Goal: Task Accomplishment & Management: Use online tool/utility

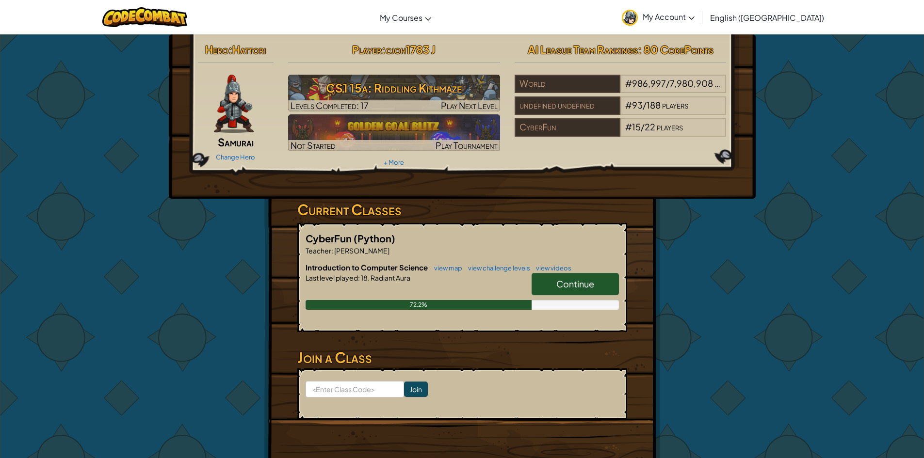
click at [568, 285] on span "Continue" at bounding box center [575, 283] width 38 height 11
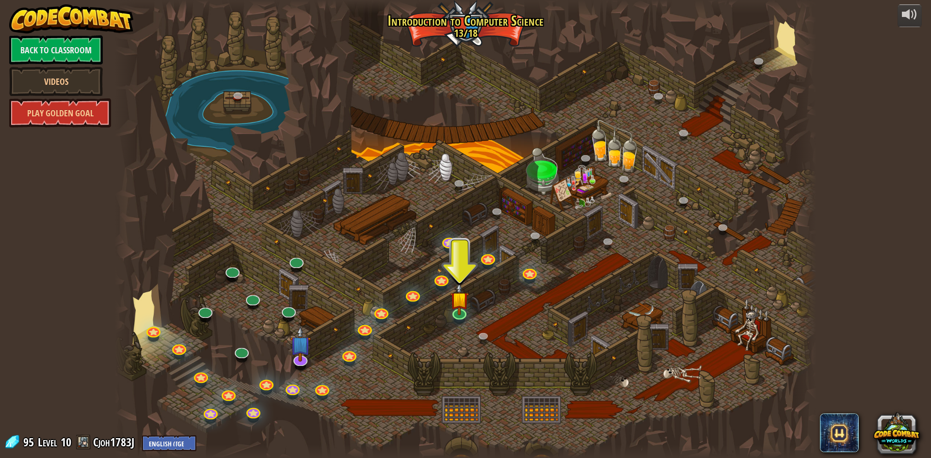
click at [450, 309] on div at bounding box center [465, 229] width 701 height 458
click at [451, 309] on img at bounding box center [459, 291] width 19 height 43
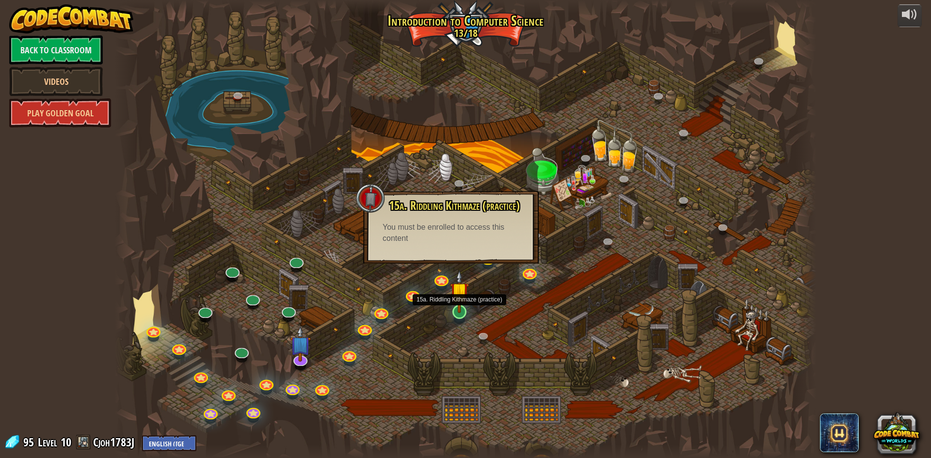
click at [468, 309] on img at bounding box center [459, 291] width 19 height 43
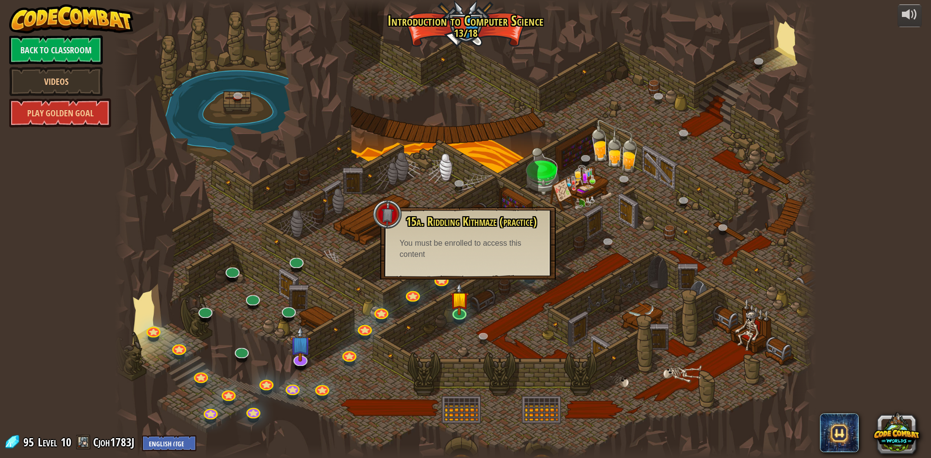
click at [428, 287] on div at bounding box center [465, 229] width 701 height 458
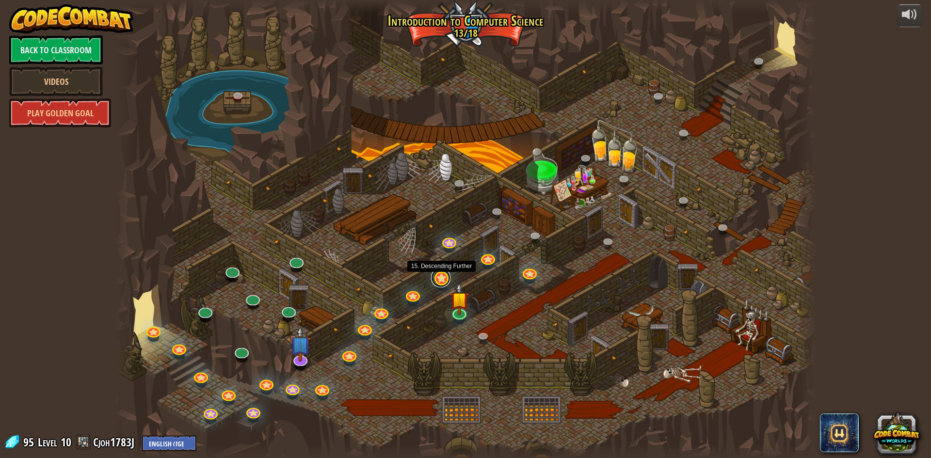
click at [443, 283] on link at bounding box center [440, 277] width 19 height 19
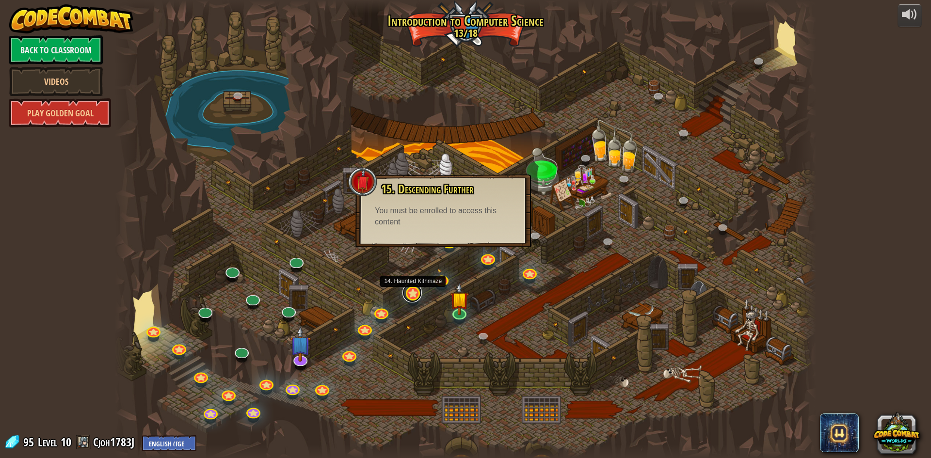
click at [412, 297] on link at bounding box center [412, 292] width 19 height 19
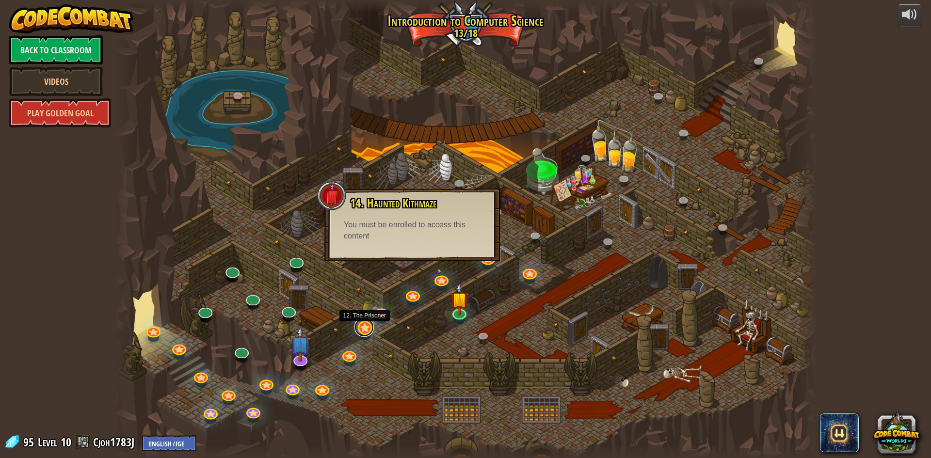
click at [358, 327] on link at bounding box center [364, 327] width 19 height 19
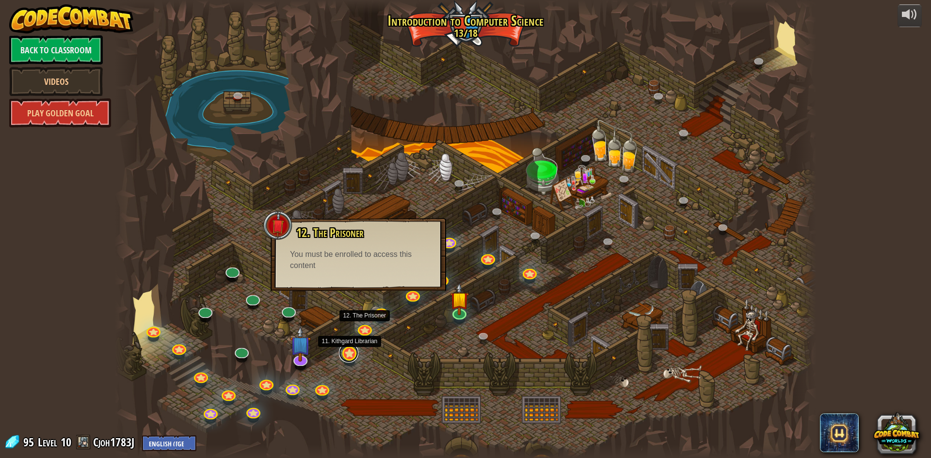
drag, startPoint x: 348, startPoint y: 355, endPoint x: 347, endPoint y: 260, distance: 95.1
click at [348, 355] on link at bounding box center [348, 356] width 19 height 15
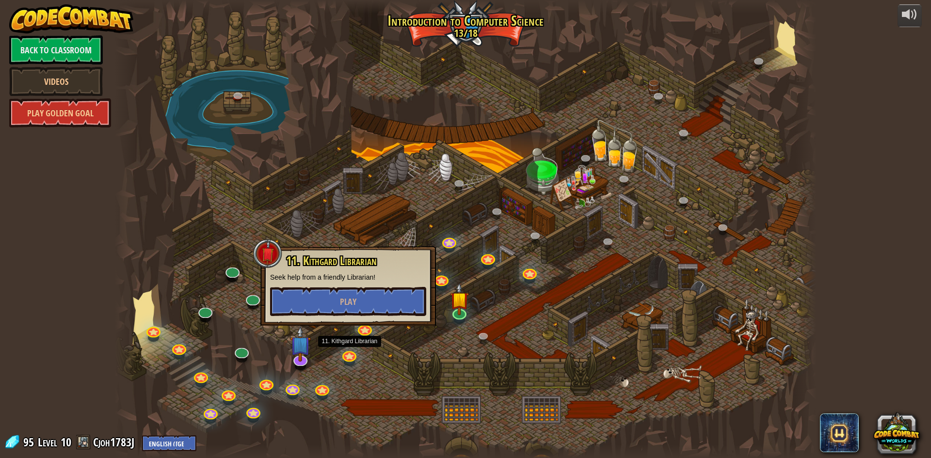
drag, startPoint x: 345, startPoint y: 243, endPoint x: 343, endPoint y: 290, distance: 46.1
click at [345, 246] on div at bounding box center [465, 229] width 701 height 458
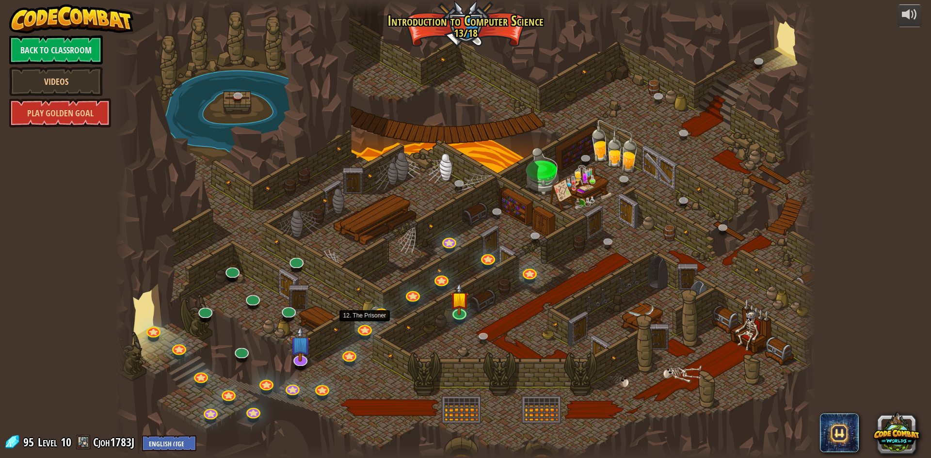
click at [359, 262] on div at bounding box center [465, 229] width 701 height 458
drag, startPoint x: 367, startPoint y: 331, endPoint x: 362, endPoint y: 279, distance: 52.1
click at [367, 329] on link at bounding box center [364, 327] width 19 height 19
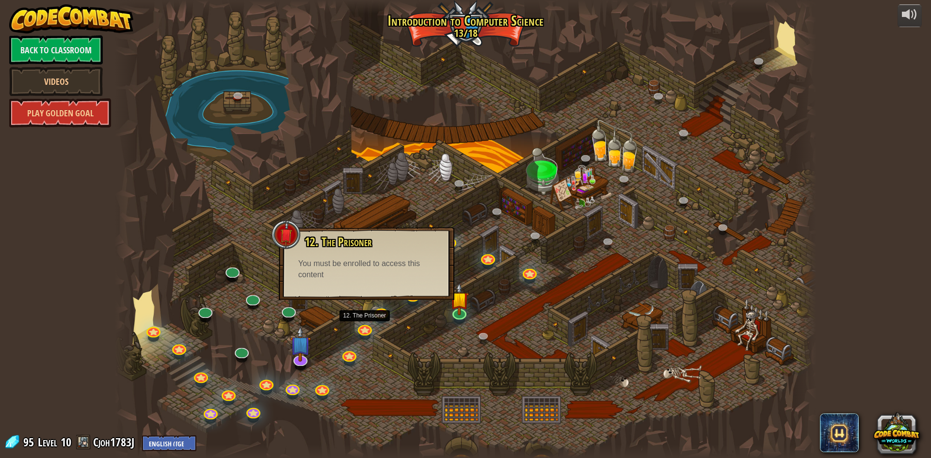
click at [358, 260] on div "You must be enrolled to access this content" at bounding box center [366, 269] width 137 height 22
click at [459, 309] on img at bounding box center [459, 291] width 19 height 43
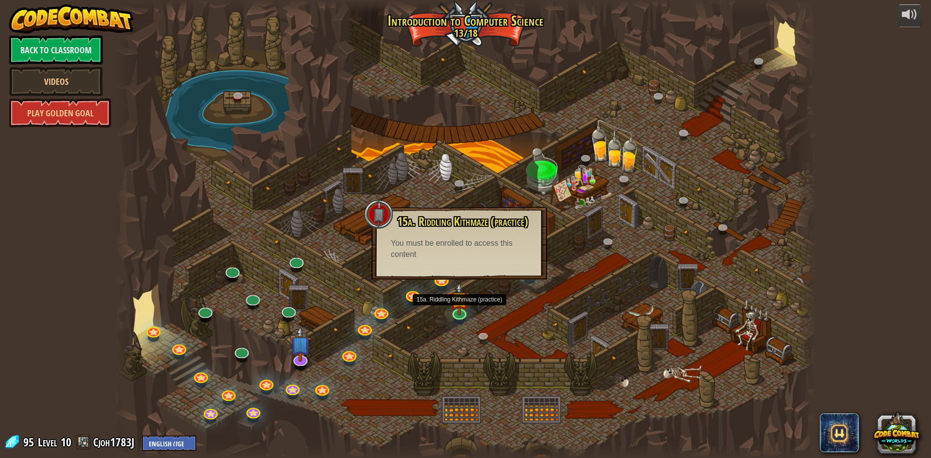
click at [459, 260] on div "15a. Riddling Kithmaze (practice) If at first you go astray, change your loop t…" at bounding box center [459, 243] width 176 height 73
click at [538, 299] on div at bounding box center [465, 229] width 701 height 458
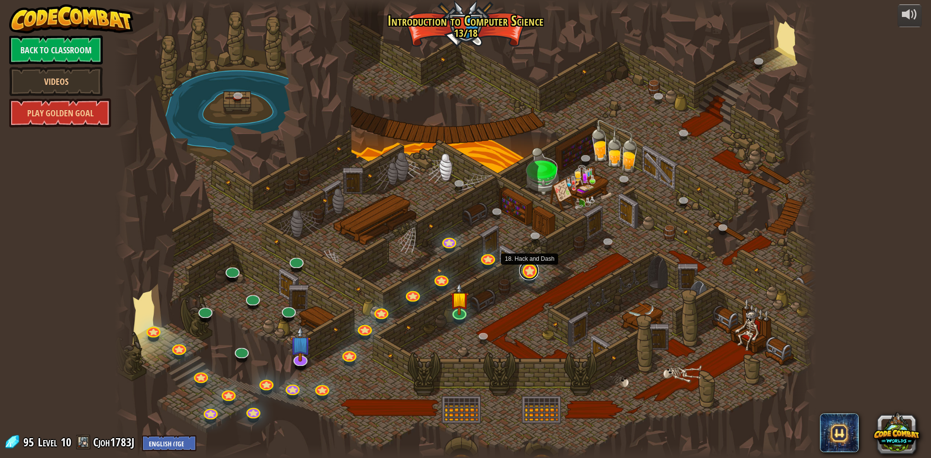
click at [528, 271] on link at bounding box center [528, 270] width 19 height 19
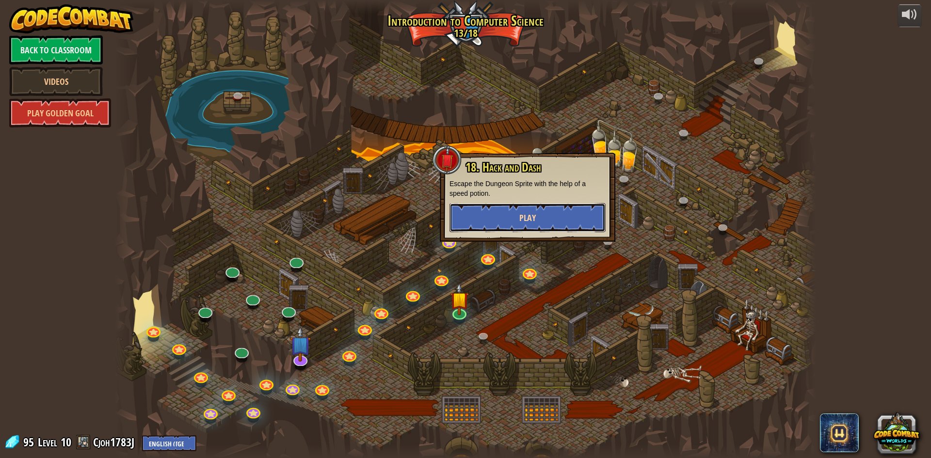
click at [503, 210] on button "Play" at bounding box center [528, 217] width 156 height 29
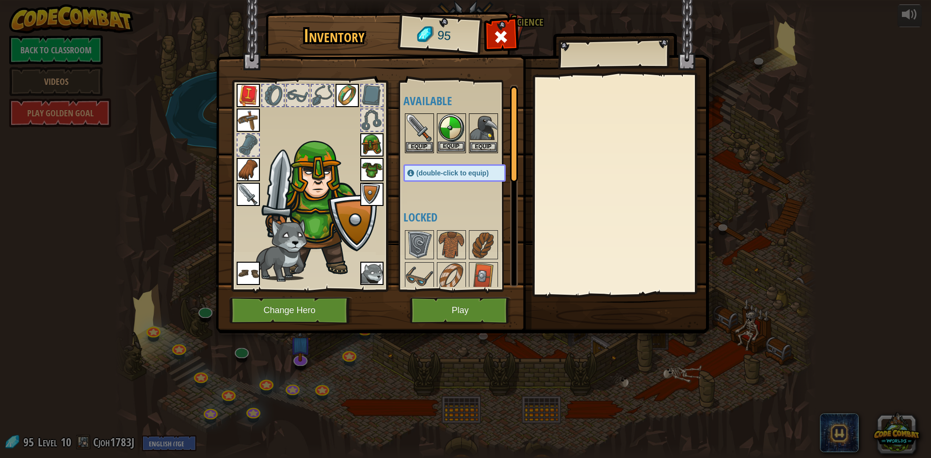
click at [460, 131] on img at bounding box center [451, 127] width 27 height 27
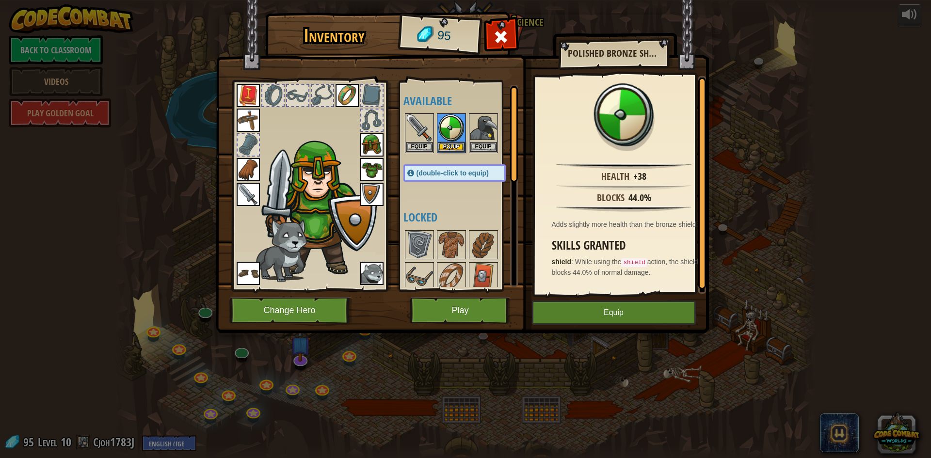
click at [366, 190] on img at bounding box center [371, 194] width 23 height 23
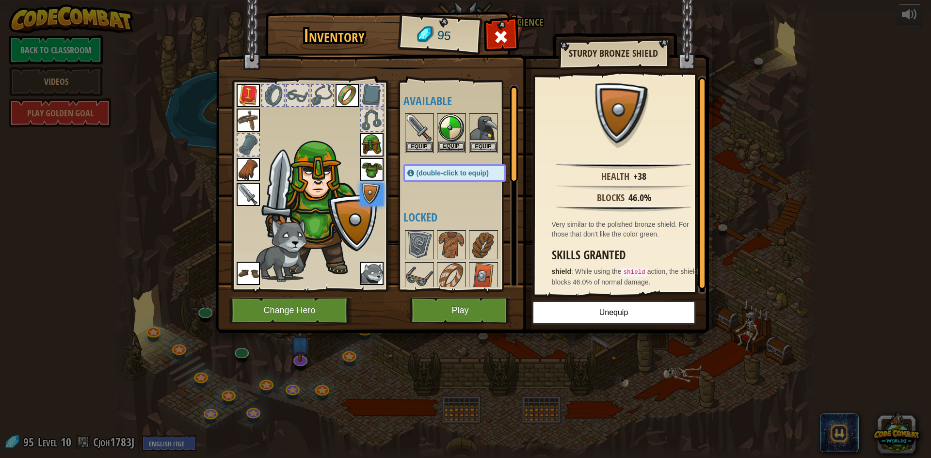
click at [444, 137] on img at bounding box center [451, 127] width 27 height 27
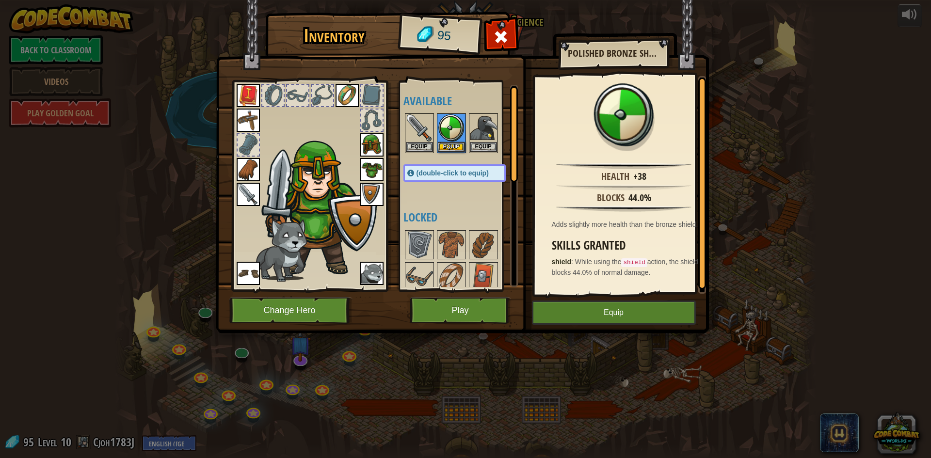
click at [368, 193] on img at bounding box center [371, 194] width 23 height 23
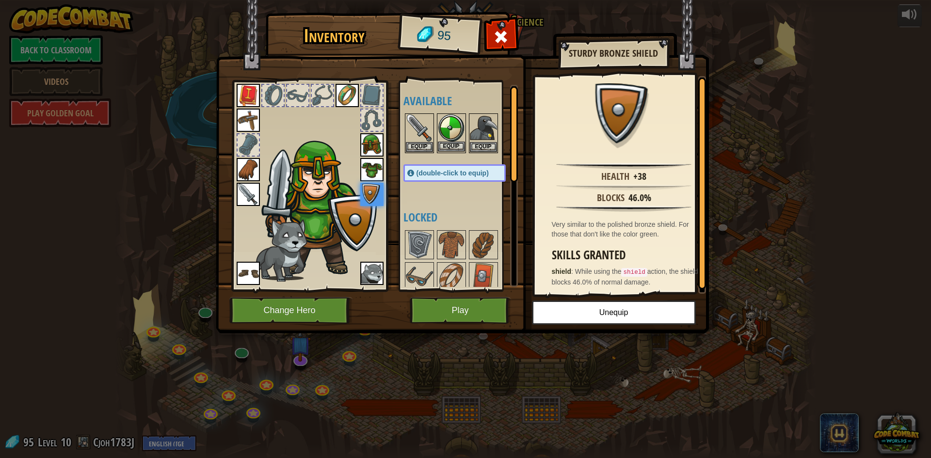
click at [455, 138] on img at bounding box center [451, 127] width 27 height 27
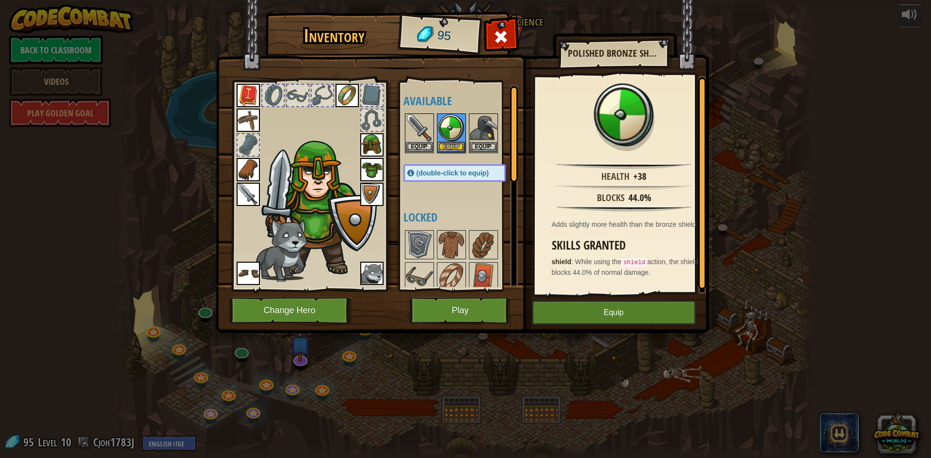
click at [370, 196] on img at bounding box center [371, 194] width 23 height 23
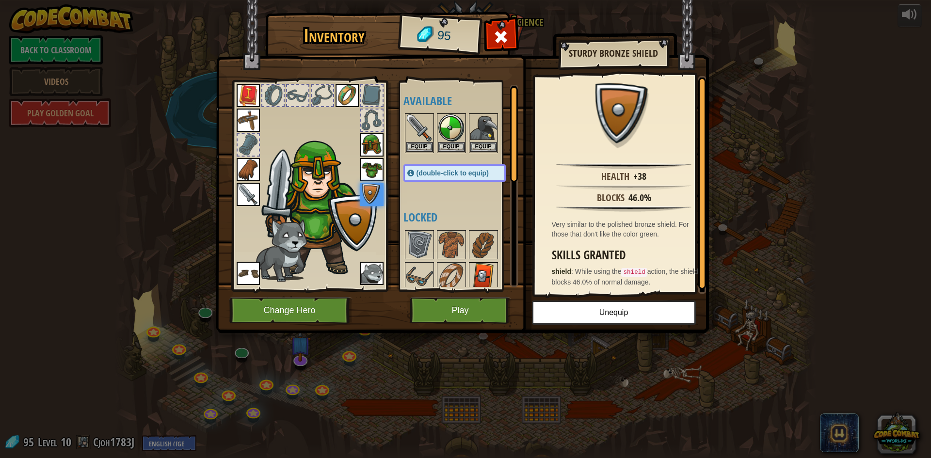
click at [479, 282] on img at bounding box center [483, 276] width 27 height 27
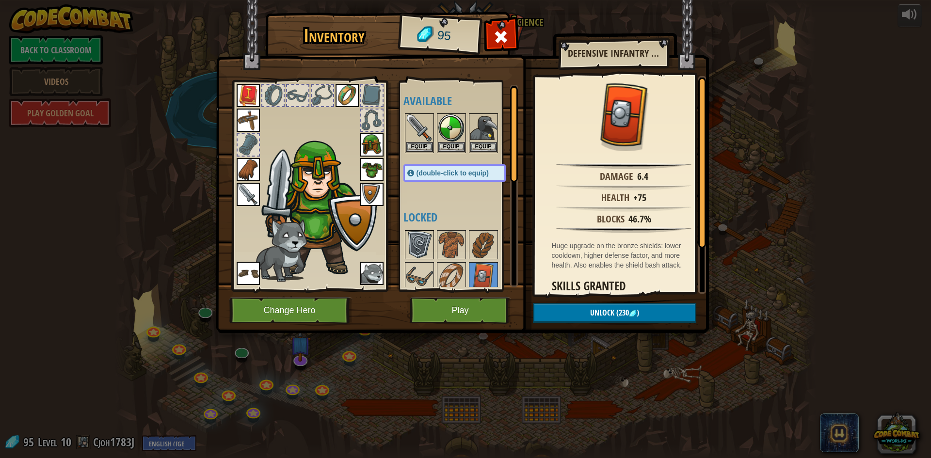
click at [432, 236] on img at bounding box center [419, 244] width 27 height 27
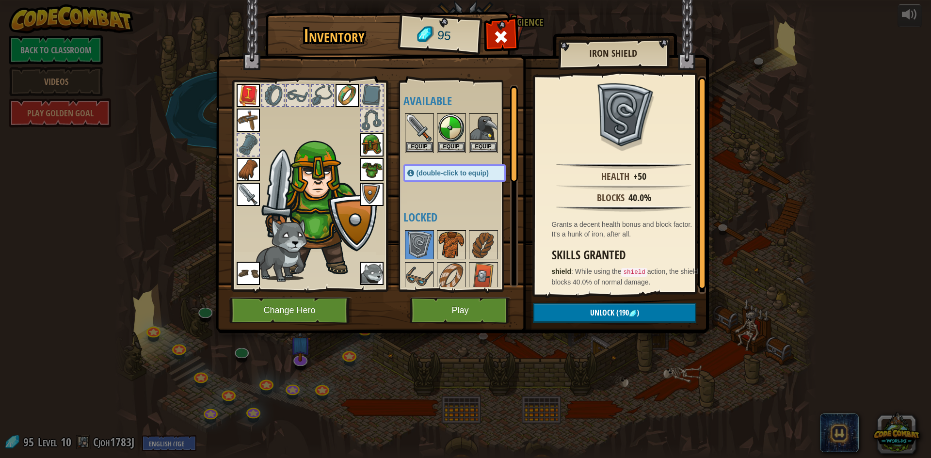
click at [464, 239] on img at bounding box center [451, 244] width 27 height 27
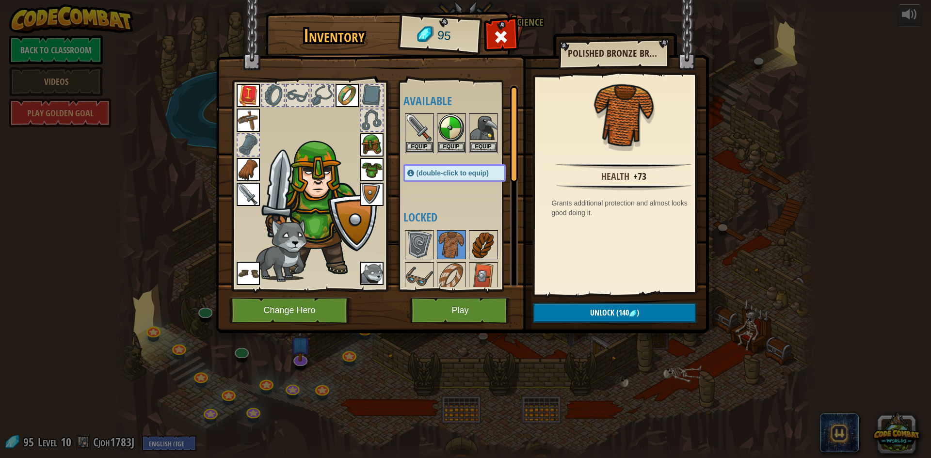
click at [484, 239] on img at bounding box center [483, 244] width 27 height 27
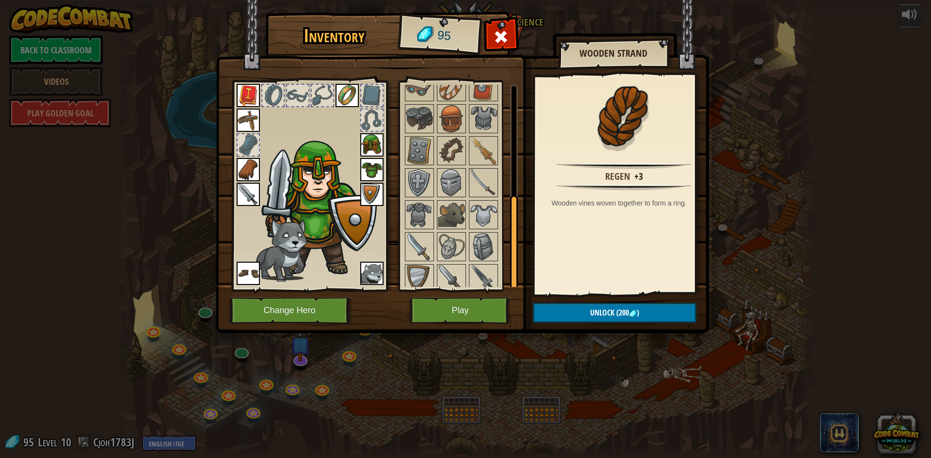
scroll to position [230, 0]
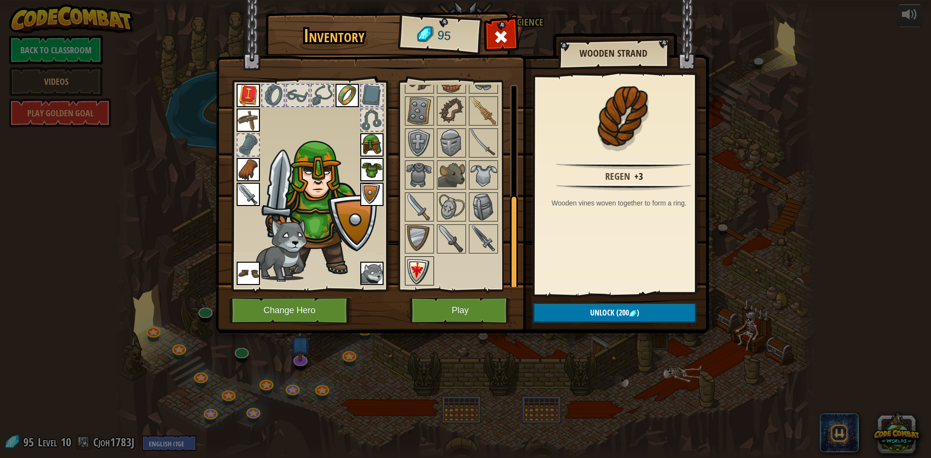
click at [429, 271] on img at bounding box center [419, 271] width 27 height 27
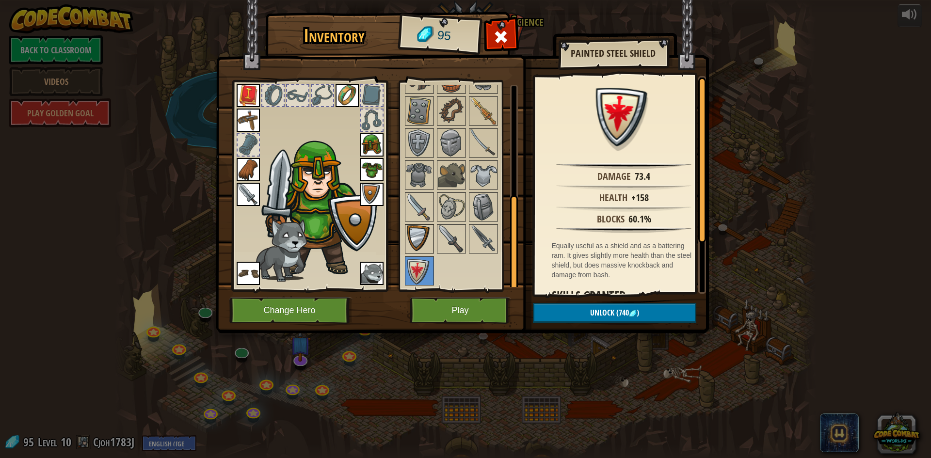
click at [418, 240] on img at bounding box center [419, 239] width 27 height 27
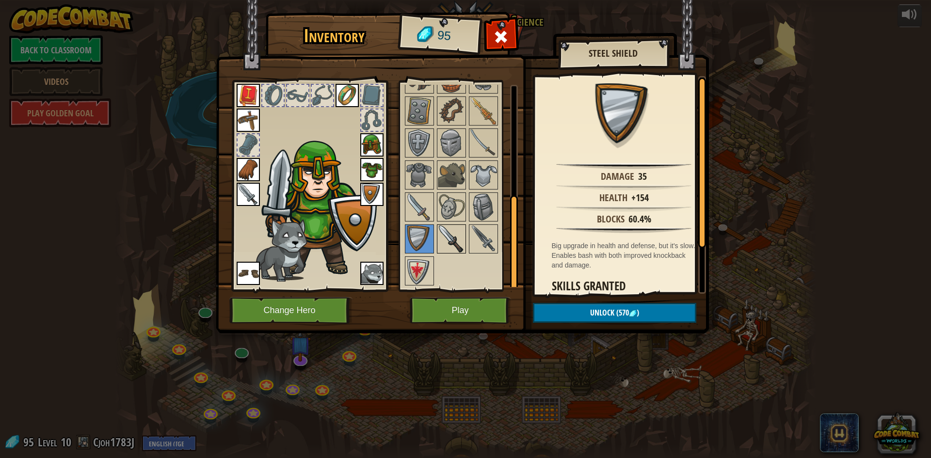
drag, startPoint x: 451, startPoint y: 232, endPoint x: 462, endPoint y: 230, distance: 10.8
click at [452, 232] on img at bounding box center [451, 239] width 27 height 27
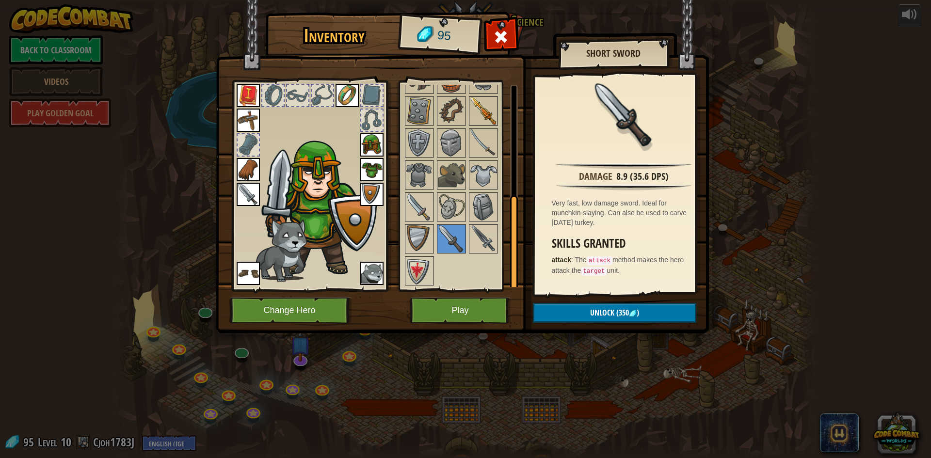
click at [475, 100] on img at bounding box center [483, 110] width 27 height 27
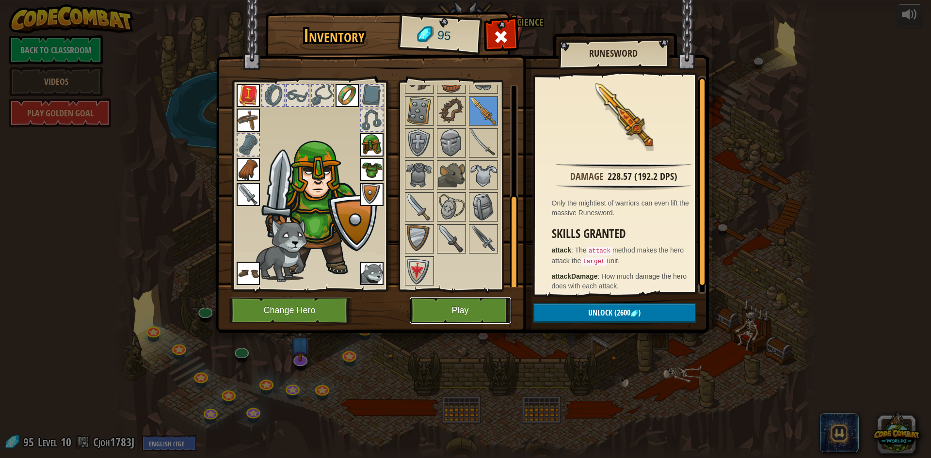
click at [468, 307] on button "Play" at bounding box center [460, 310] width 101 height 27
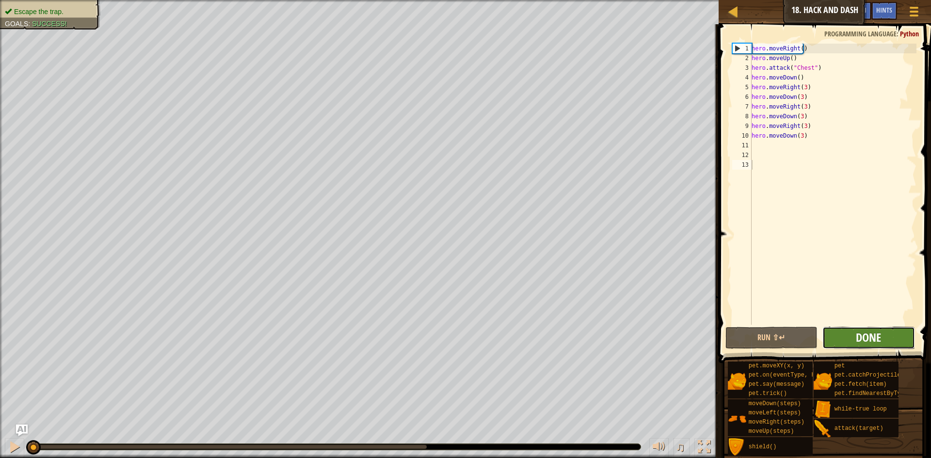
click at [856, 339] on span "Done" at bounding box center [868, 338] width 25 height 16
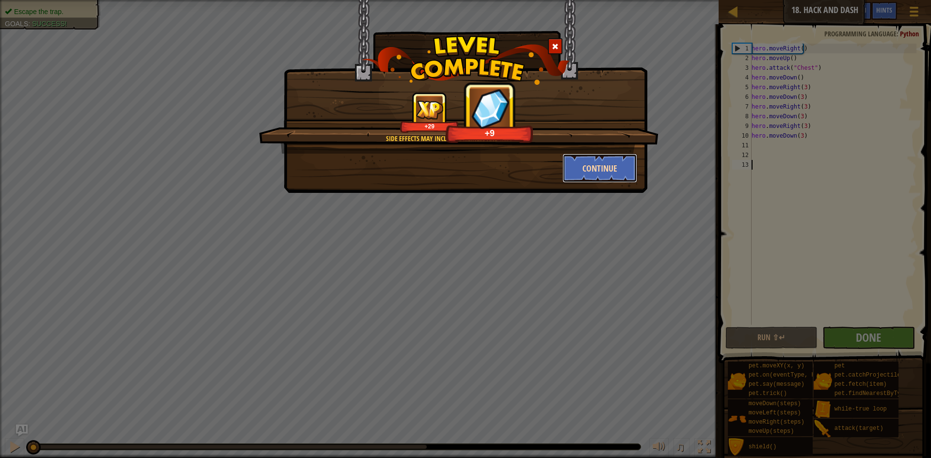
click at [588, 166] on button "Continue" at bounding box center [600, 168] width 75 height 29
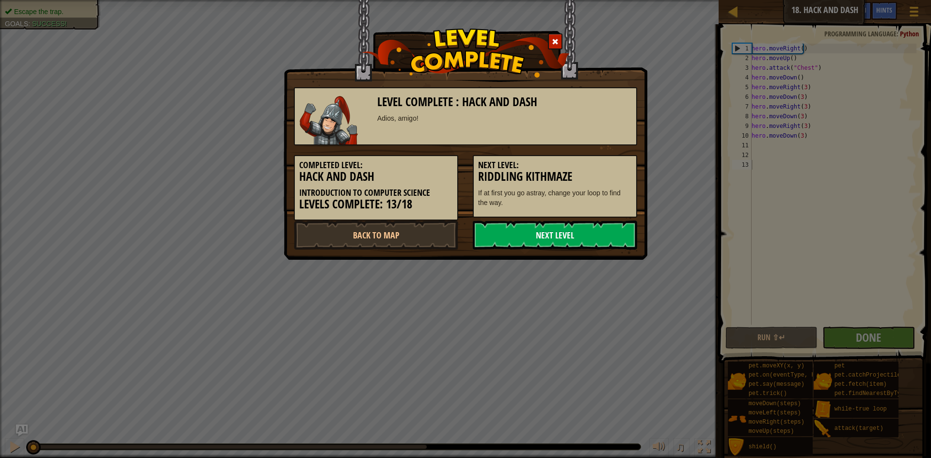
click at [534, 241] on link "Next Level" at bounding box center [555, 235] width 164 height 29
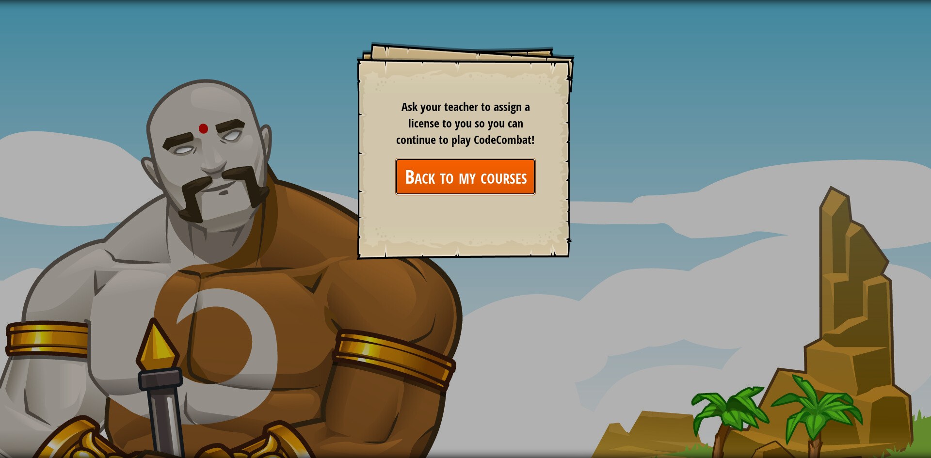
click at [448, 172] on link "Back to my courses" at bounding box center [465, 176] width 141 height 37
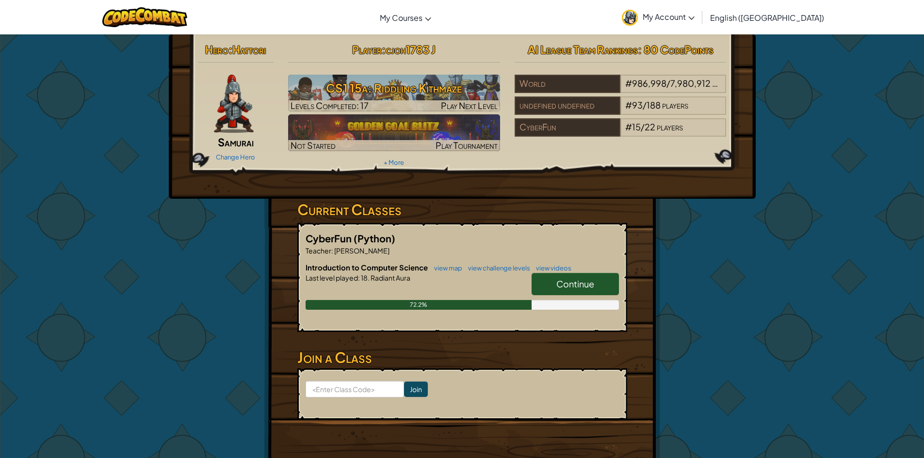
click at [577, 284] on span "Continue" at bounding box center [575, 283] width 38 height 11
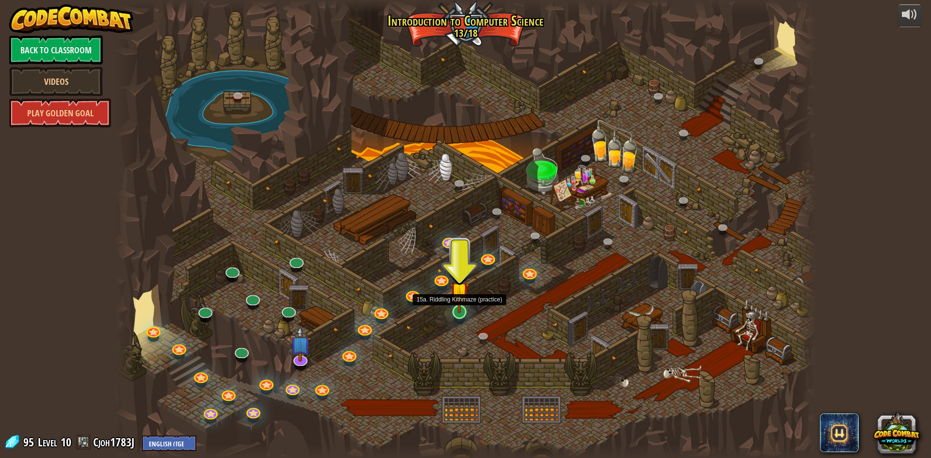
click at [458, 310] on img at bounding box center [459, 291] width 19 height 43
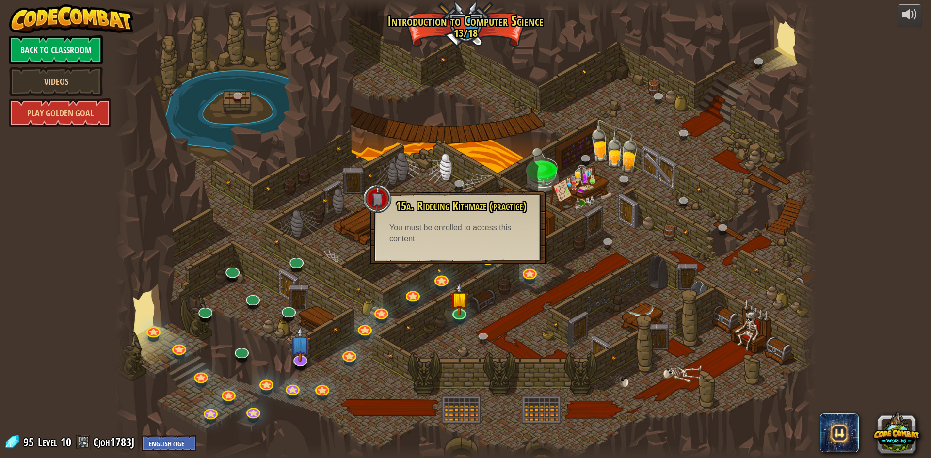
click at [477, 249] on div "15a. Riddling Kithmaze (practice) If at first you go astray, change your loop t…" at bounding box center [458, 228] width 176 height 73
click at [489, 315] on div at bounding box center [465, 229] width 701 height 458
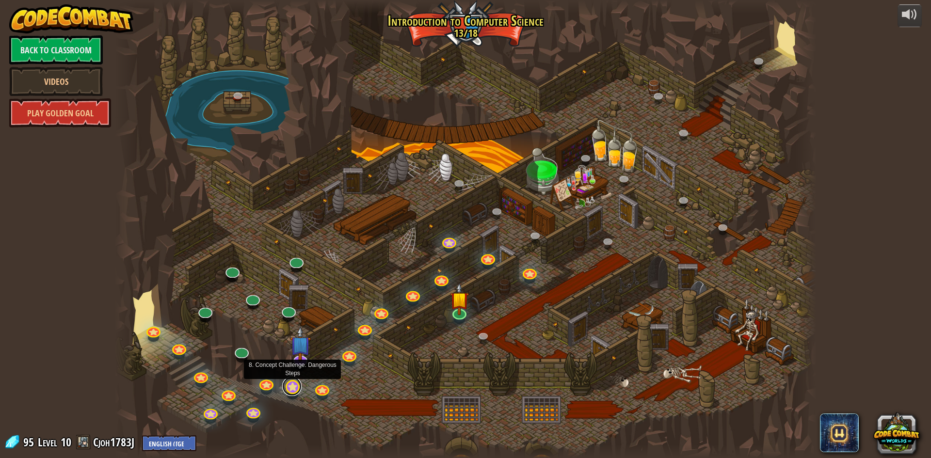
click at [292, 395] on div "25. Kithgard Gates (Locked) Escape the Kithgard dungeons, and don't let the gua…" at bounding box center [465, 229] width 701 height 458
click at [273, 384] on link at bounding box center [265, 381] width 19 height 19
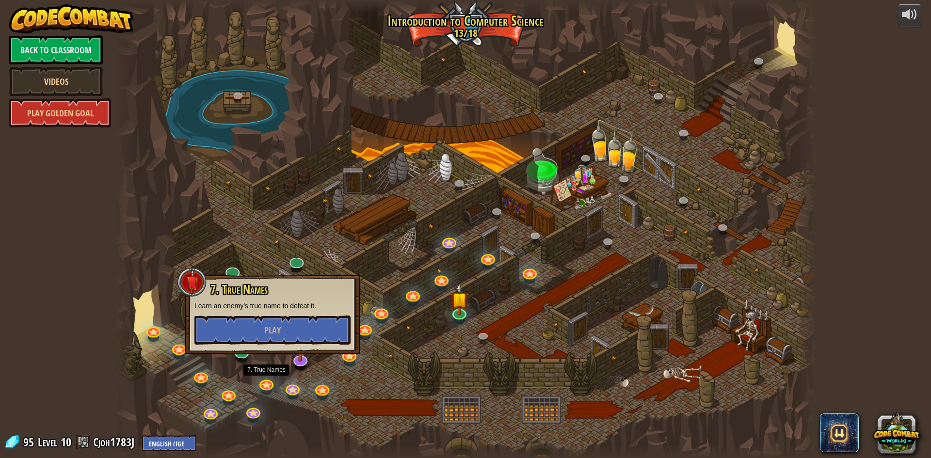
click at [331, 378] on div at bounding box center [465, 229] width 701 height 458
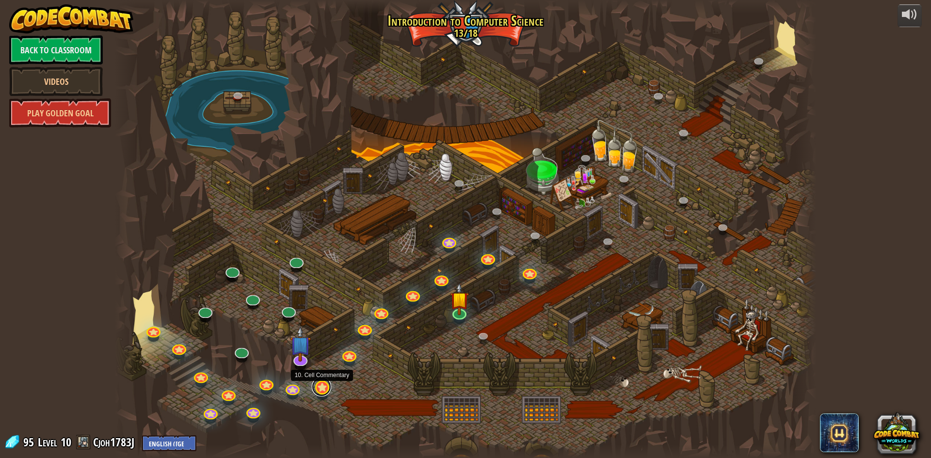
click at [325, 388] on link at bounding box center [321, 386] width 19 height 19
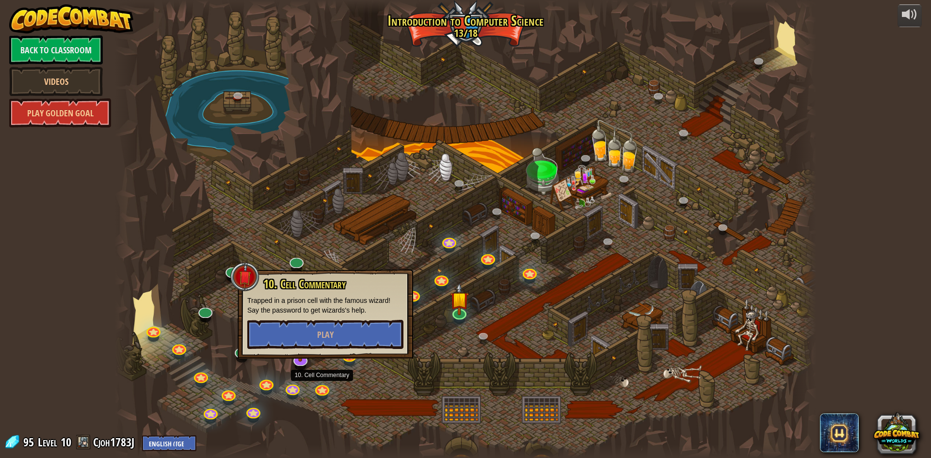
click at [320, 350] on div at bounding box center [465, 229] width 701 height 458
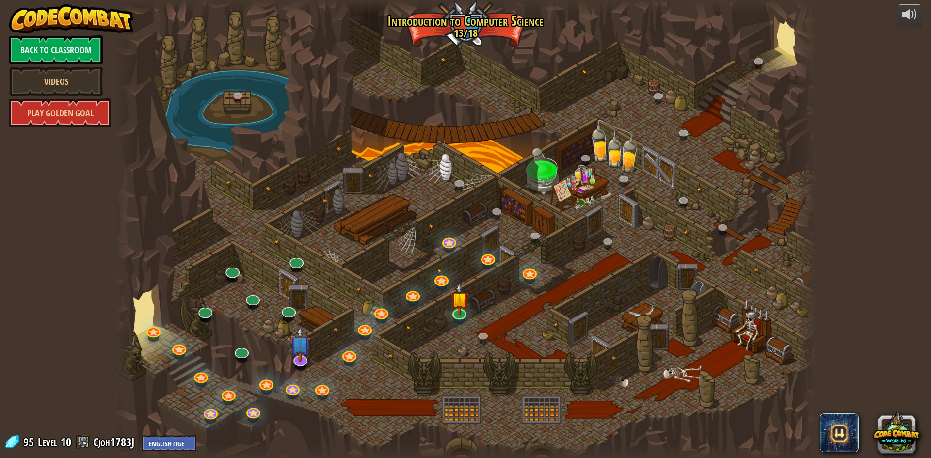
click at [342, 321] on div at bounding box center [465, 229] width 701 height 458
click at [327, 314] on div at bounding box center [465, 229] width 701 height 458
click at [346, 352] on link at bounding box center [348, 352] width 19 height 19
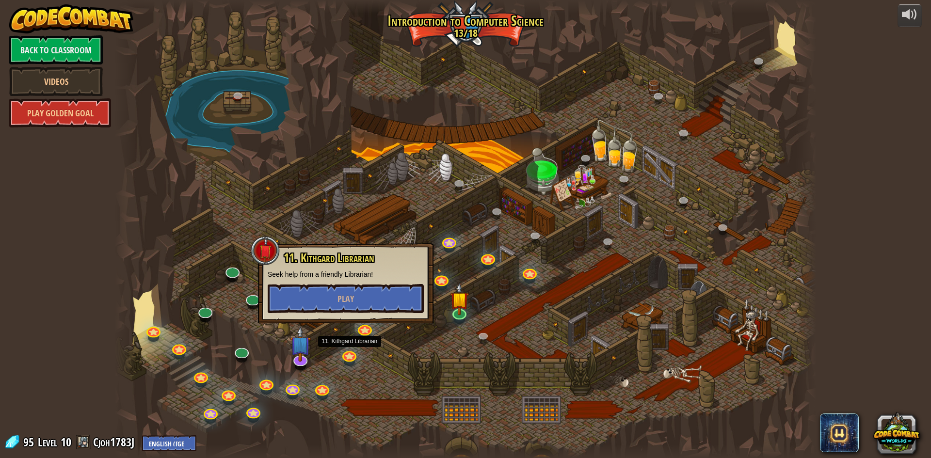
click at [346, 326] on div at bounding box center [465, 229] width 701 height 458
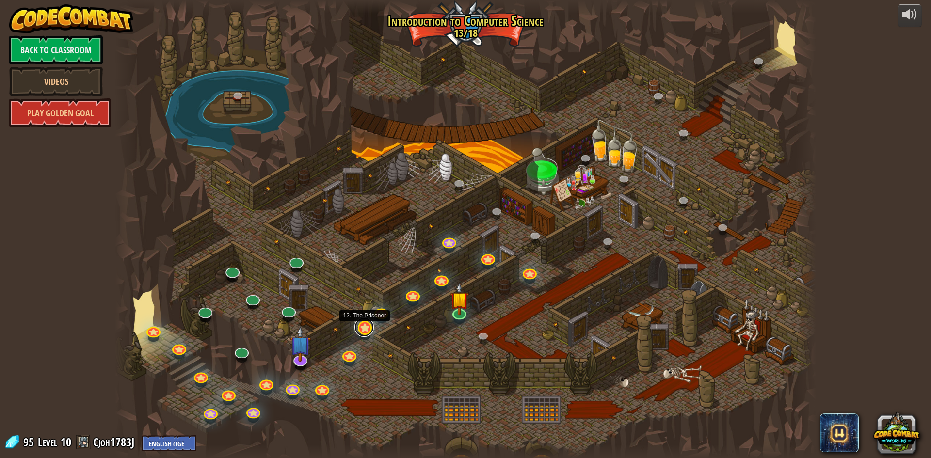
click at [358, 330] on link at bounding box center [364, 327] width 19 height 19
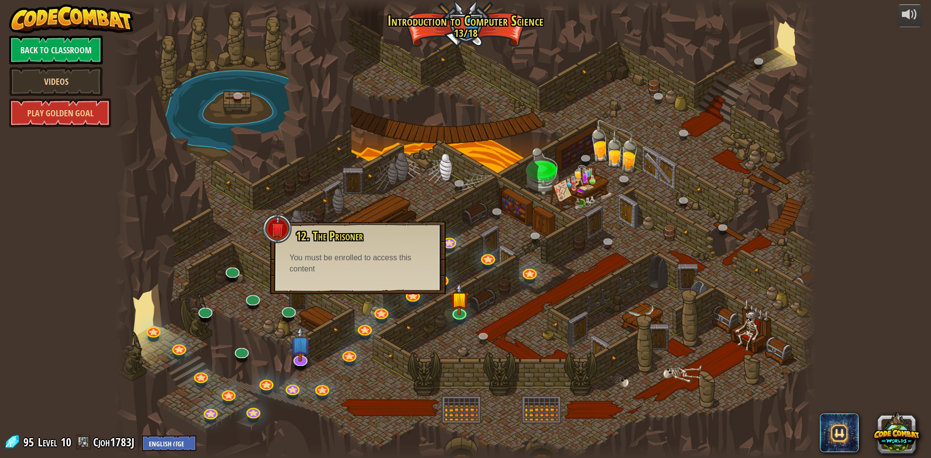
click at [356, 284] on div "12. The Prisoner Free the prisoner and you'll gain an ally. You must be enrolle…" at bounding box center [358, 258] width 176 height 73
click at [387, 310] on link at bounding box center [380, 310] width 19 height 19
click at [0, 0] on div "13. Fire Dancing Save typing (and your hero) with loops! Play" at bounding box center [0, 0] width 0 height 0
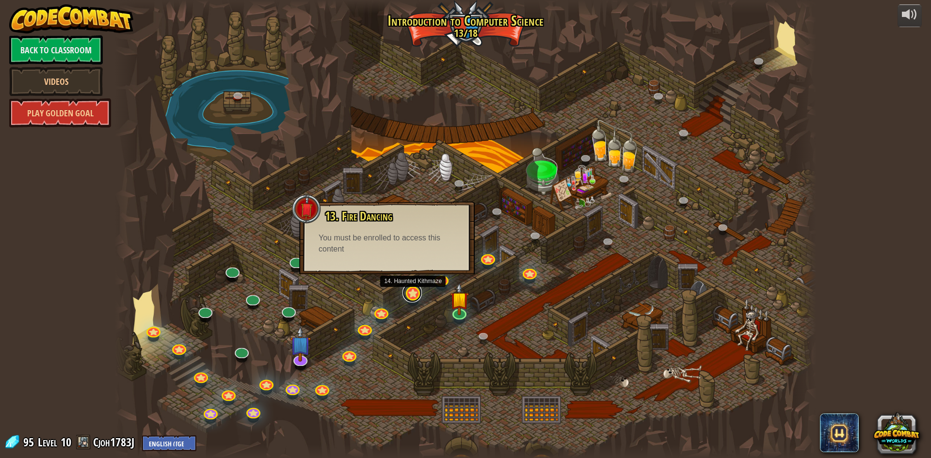
click at [418, 298] on link at bounding box center [412, 292] width 19 height 19
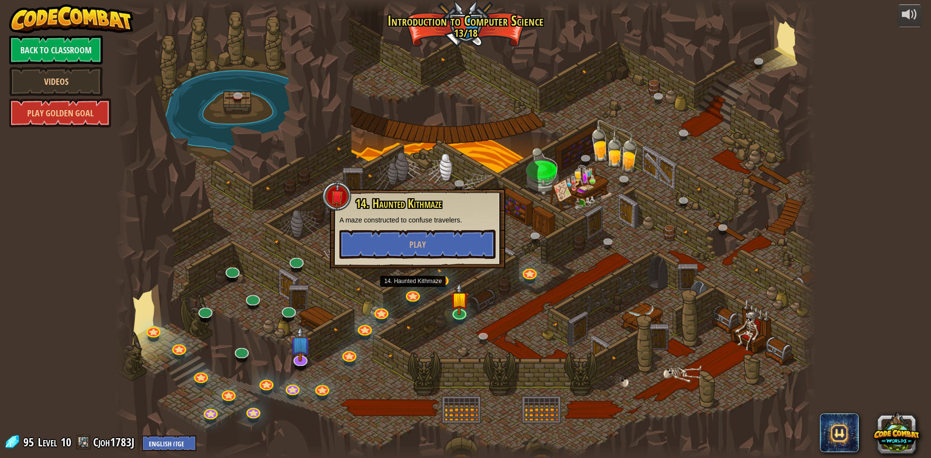
click at [397, 248] on div "14. Haunted Kithmaze A maze constructed to confuse travelers. Play" at bounding box center [418, 229] width 176 height 80
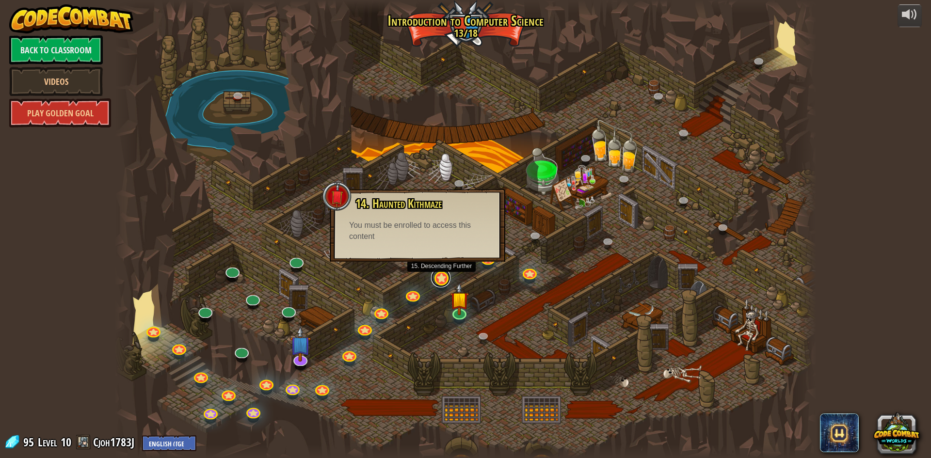
click at [436, 279] on link at bounding box center [440, 277] width 19 height 19
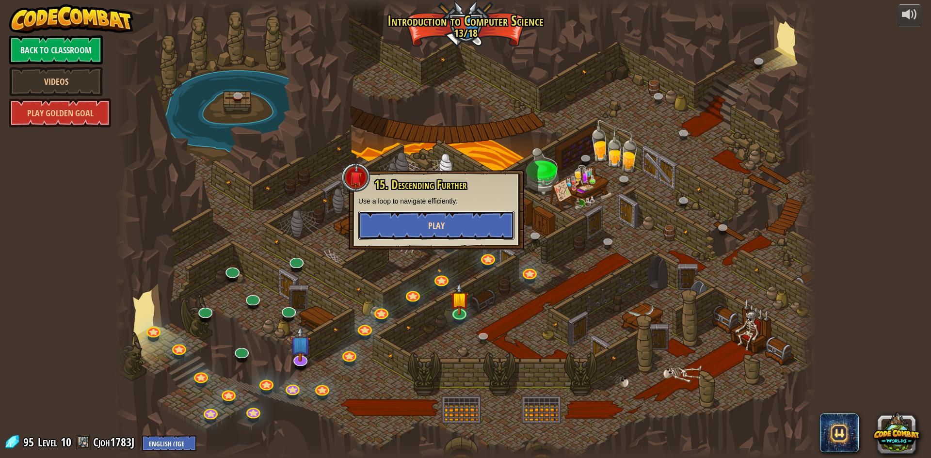
drag, startPoint x: 401, startPoint y: 215, endPoint x: 420, endPoint y: 240, distance: 31.1
click at [404, 227] on button "Play" at bounding box center [436, 225] width 156 height 29
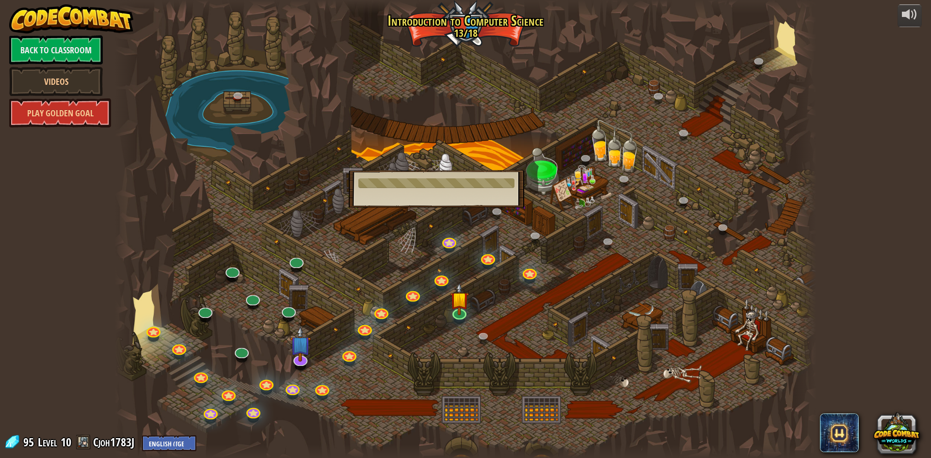
click at [446, 181] on div at bounding box center [436, 183] width 156 height 10
click at [512, 222] on div at bounding box center [465, 229] width 701 height 458
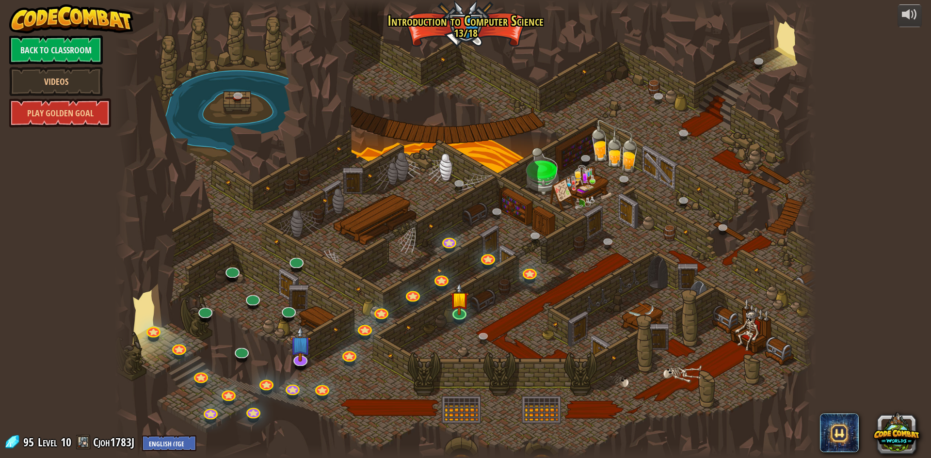
click at [541, 270] on div at bounding box center [465, 229] width 701 height 458
click at [554, 271] on div at bounding box center [465, 229] width 701 height 458
click at [443, 283] on link at bounding box center [440, 277] width 19 height 19
click at [0, 0] on div at bounding box center [0, 0] width 0 height 0
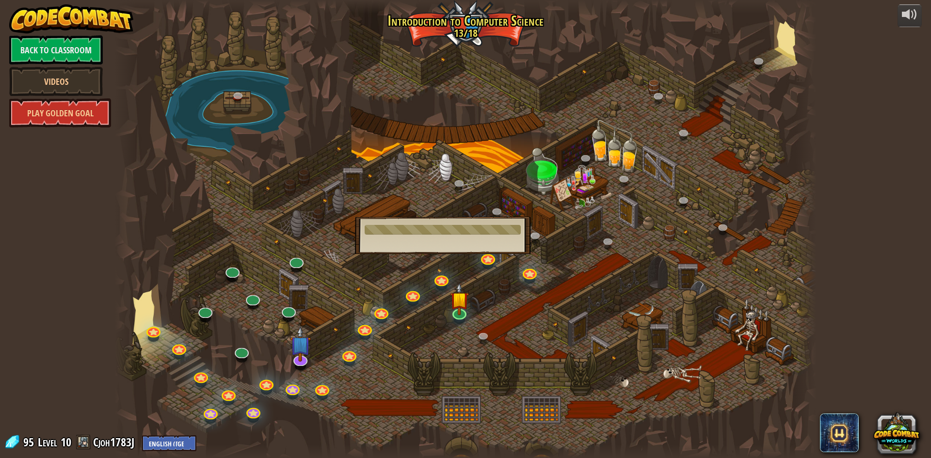
click at [521, 284] on div at bounding box center [465, 229] width 701 height 458
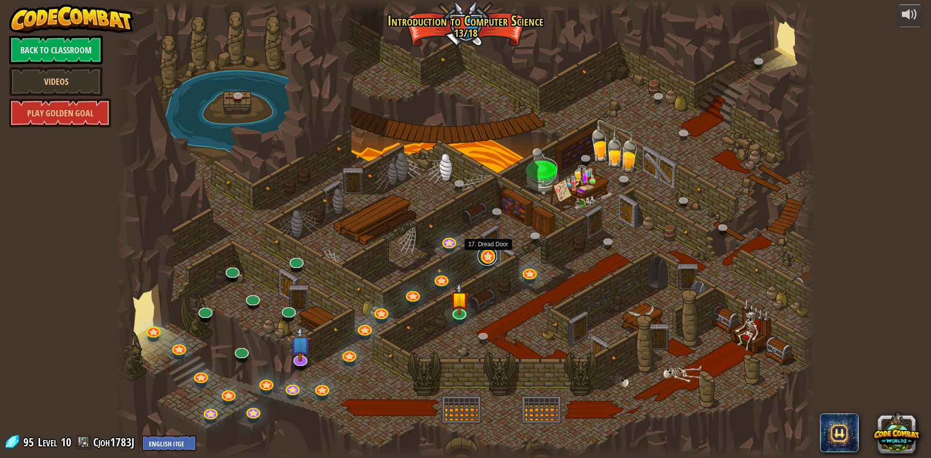
click at [485, 265] on div "25. Kithgard Gates (Locked) Escape the Kithgard dungeons, and don't let the gua…" at bounding box center [465, 229] width 701 height 458
click at [490, 261] on link at bounding box center [487, 255] width 19 height 19
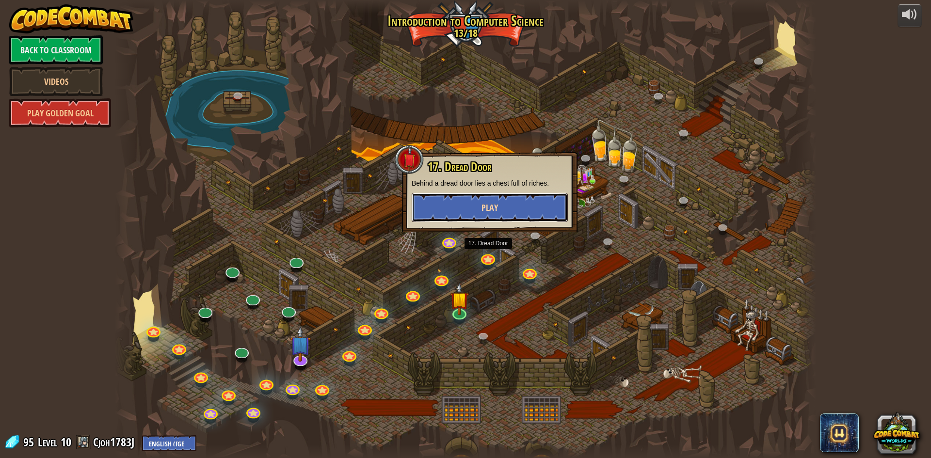
click at [471, 204] on button "Play" at bounding box center [490, 207] width 156 height 29
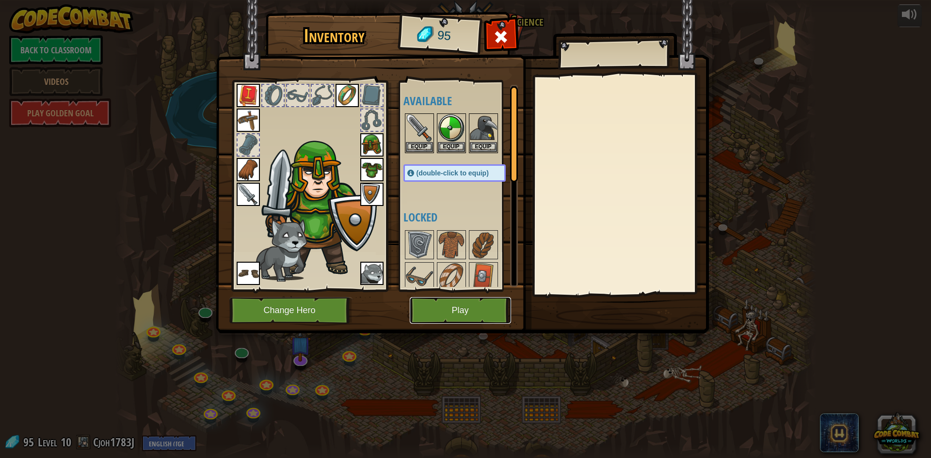
click at [448, 301] on button "Play" at bounding box center [460, 310] width 101 height 27
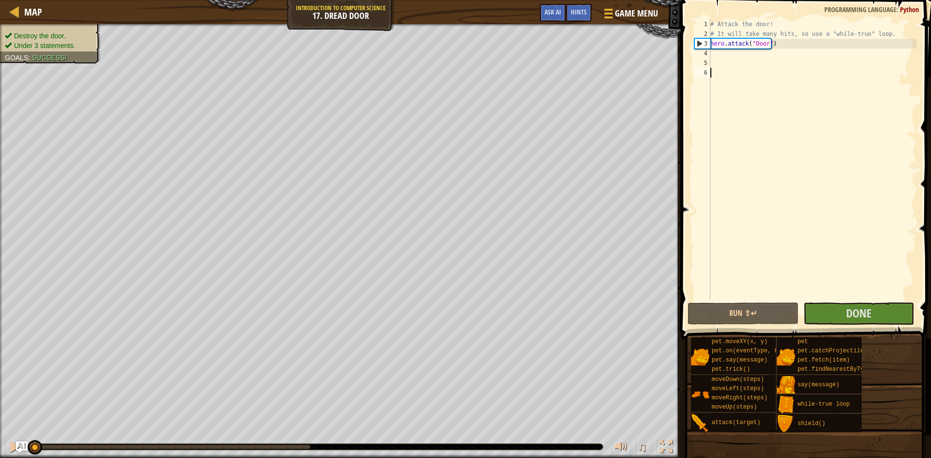
click at [847, 294] on div "# Attack the door! # It will take many hits, so use a "while-true" loop. hero .…" at bounding box center [813, 169] width 208 height 301
click at [848, 308] on span "Done" at bounding box center [858, 314] width 25 height 16
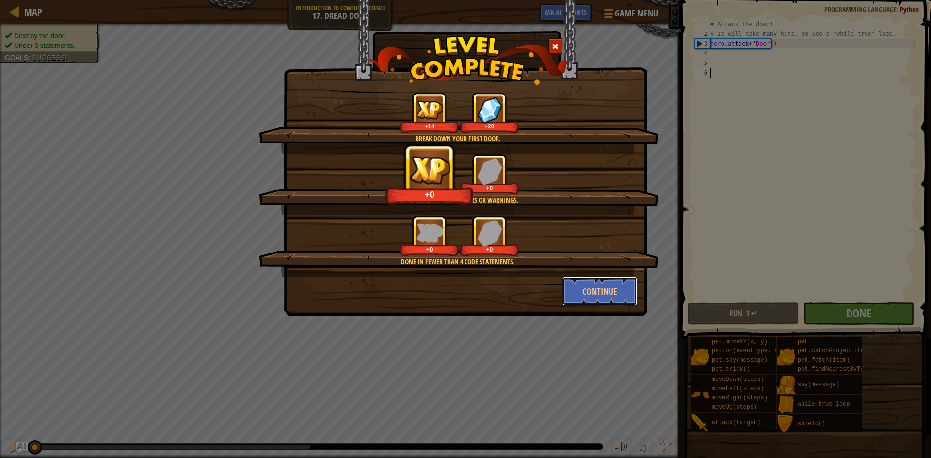
click at [623, 286] on button "Continue" at bounding box center [600, 291] width 75 height 29
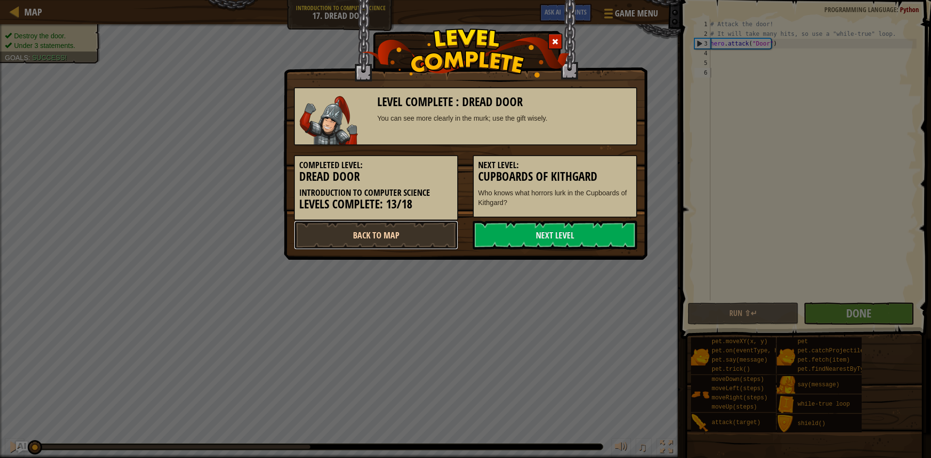
click at [375, 225] on link "Back to Map" at bounding box center [376, 235] width 164 height 29
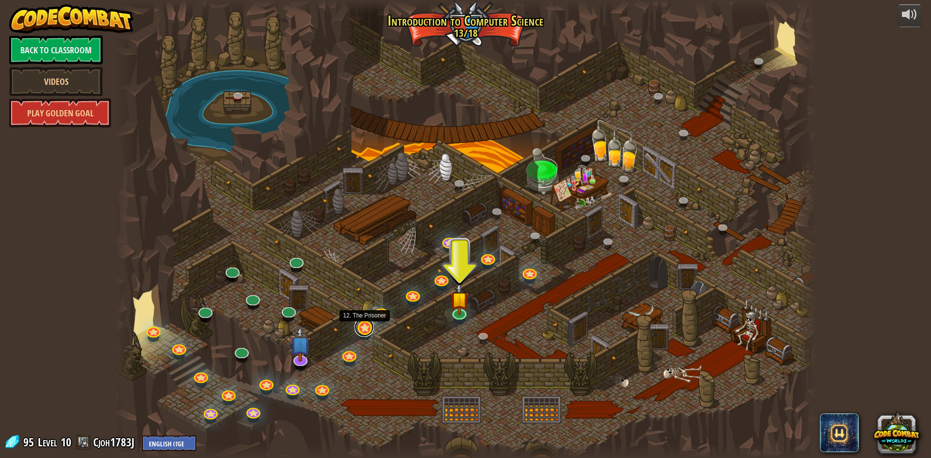
click at [369, 328] on link at bounding box center [364, 327] width 19 height 19
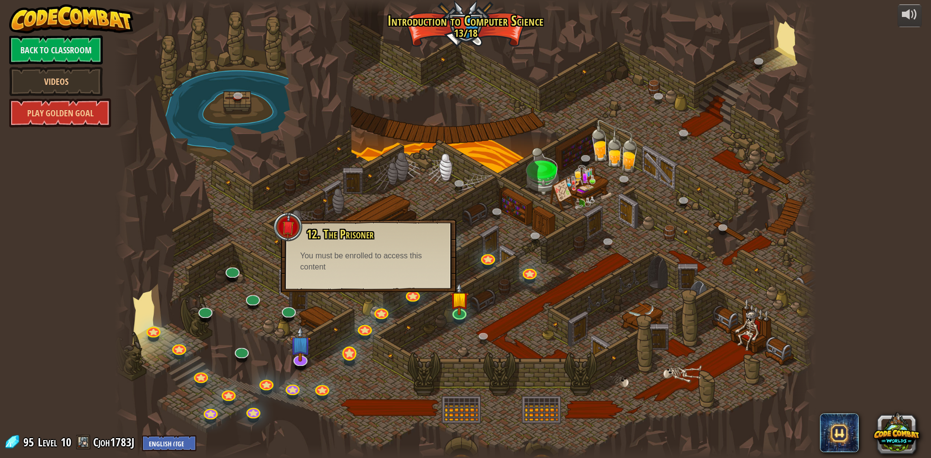
drag, startPoint x: 360, startPoint y: 355, endPoint x: 350, endPoint y: 357, distance: 10.6
click at [360, 355] on div at bounding box center [465, 229] width 701 height 458
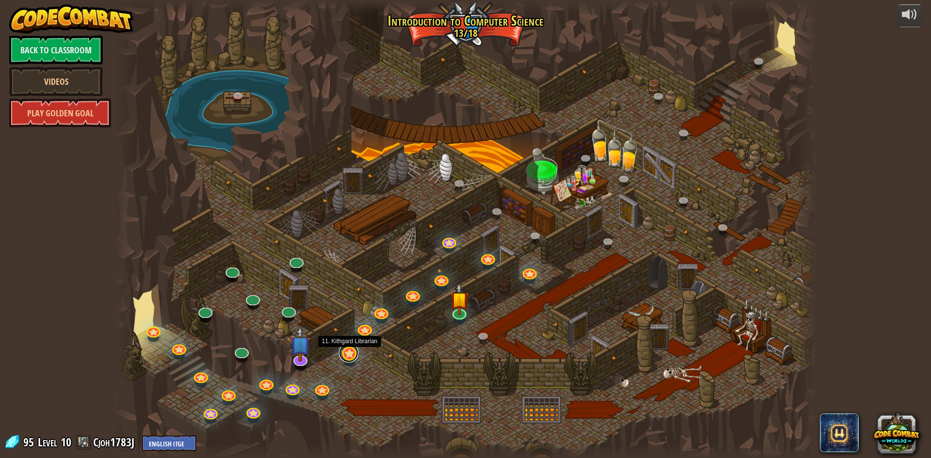
click at [349, 357] on link at bounding box center [348, 352] width 19 height 19
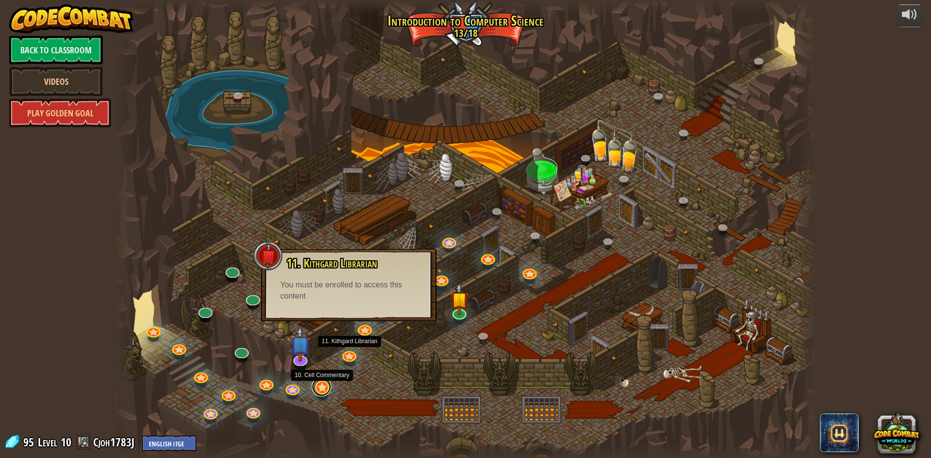
click at [325, 386] on link at bounding box center [321, 386] width 19 height 19
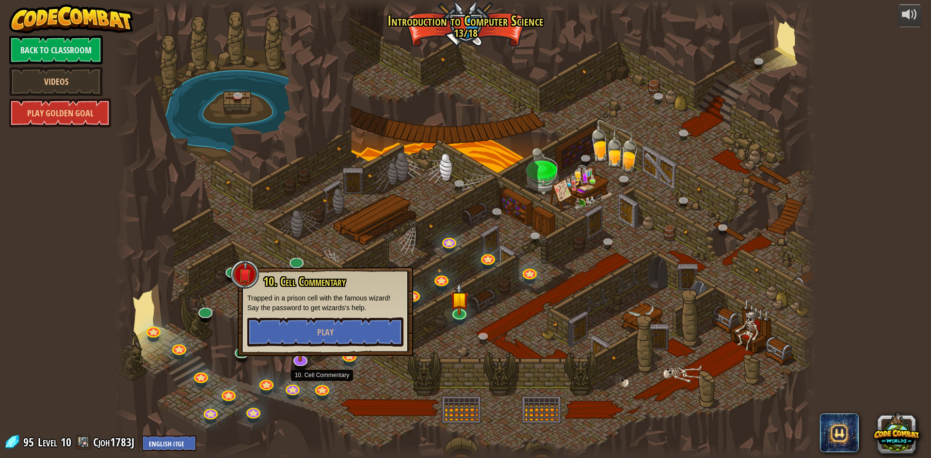
click at [388, 368] on div at bounding box center [465, 229] width 701 height 458
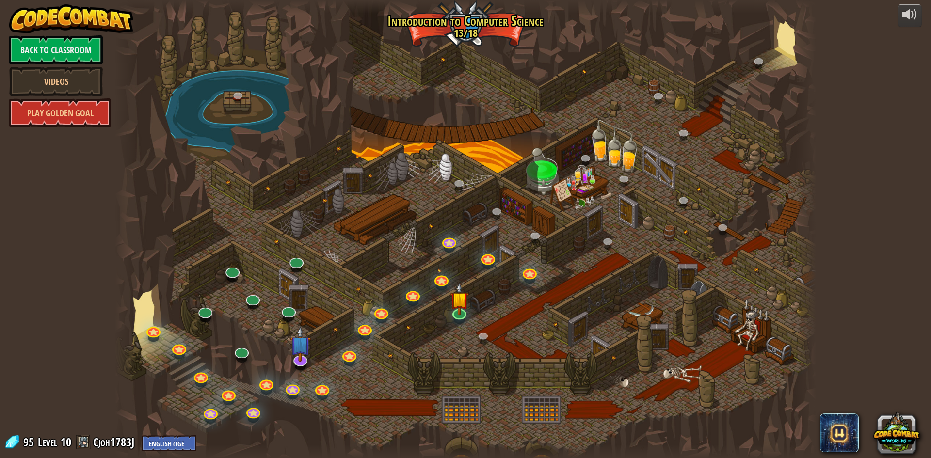
drag, startPoint x: 435, startPoint y: 233, endPoint x: 434, endPoint y: 226, distance: 7.3
click at [434, 226] on div at bounding box center [465, 229] width 701 height 458
click at [437, 270] on div at bounding box center [465, 229] width 701 height 458
drag, startPoint x: 436, startPoint y: 283, endPoint x: 438, endPoint y: 218, distance: 65.0
click at [436, 282] on link at bounding box center [440, 277] width 19 height 19
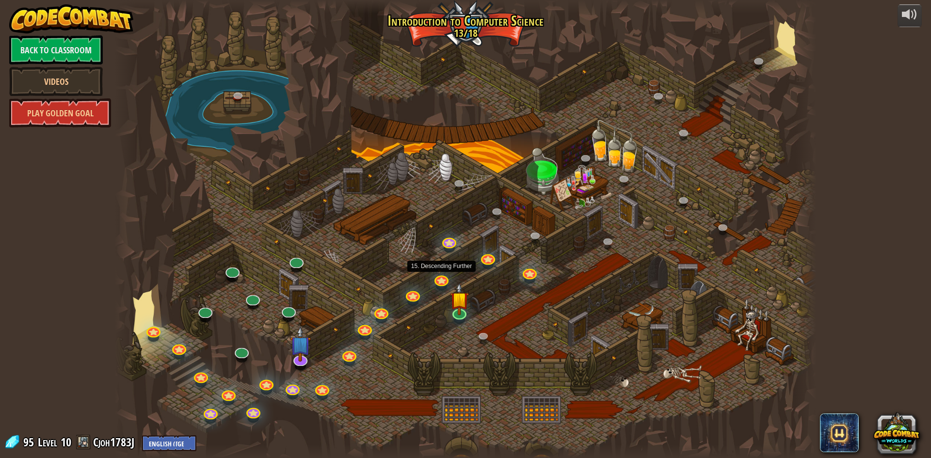
drag, startPoint x: 438, startPoint y: 218, endPoint x: 439, endPoint y: 228, distance: 10.2
click at [0, 0] on div "15. Descending Further Use a loop to navigate efficiently. Play" at bounding box center [0, 0] width 0 height 0
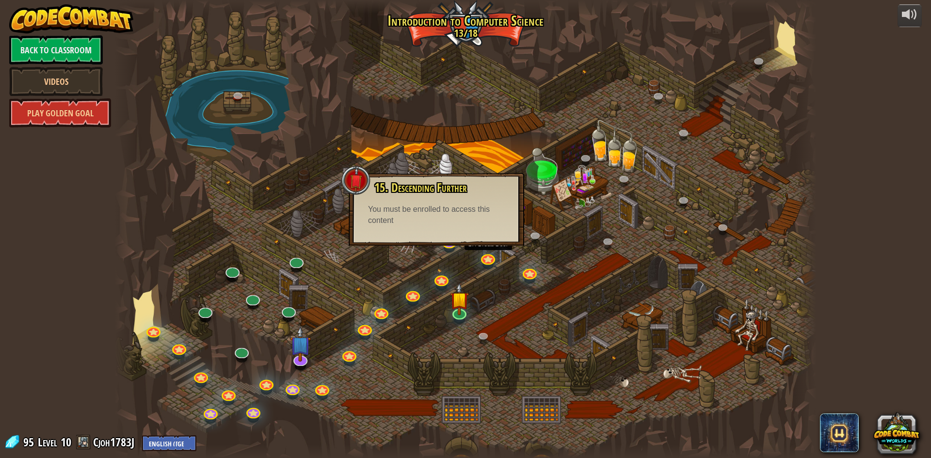
click at [476, 228] on div "15. Descending Further Use a loop to navigate efficiently. You must be enrolled…" at bounding box center [437, 209] width 176 height 73
click at [488, 261] on link at bounding box center [487, 255] width 19 height 19
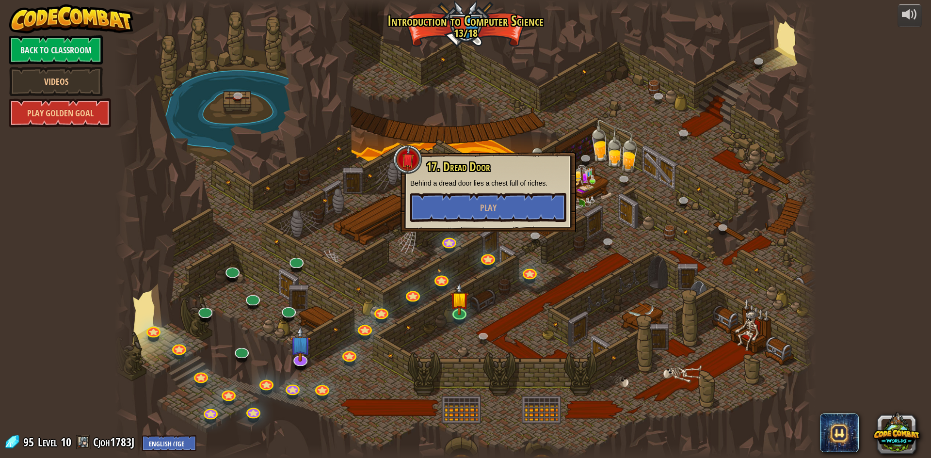
click at [472, 227] on div "17. Dread Door Behind a dread door lies a chest full of riches. Play" at bounding box center [489, 192] width 176 height 80
click at [471, 212] on button "Play" at bounding box center [488, 207] width 156 height 29
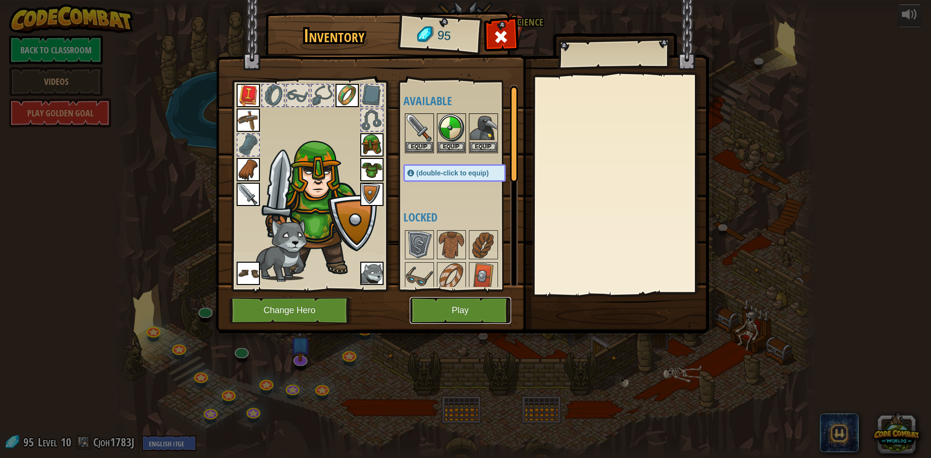
click at [468, 305] on button "Play" at bounding box center [460, 310] width 101 height 27
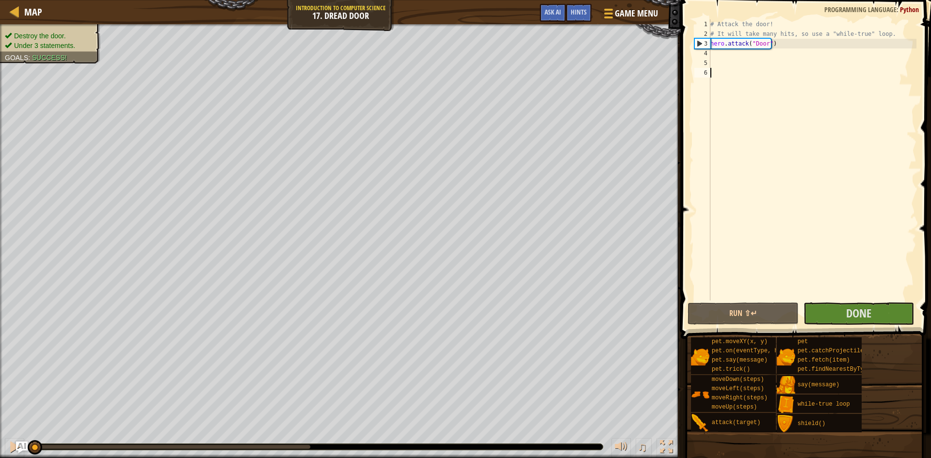
click at [870, 180] on div "# Attack the door! # It will take many hits, so use a "while-true" loop. hero .…" at bounding box center [813, 169] width 208 height 301
click at [854, 319] on span "Done" at bounding box center [858, 314] width 25 height 16
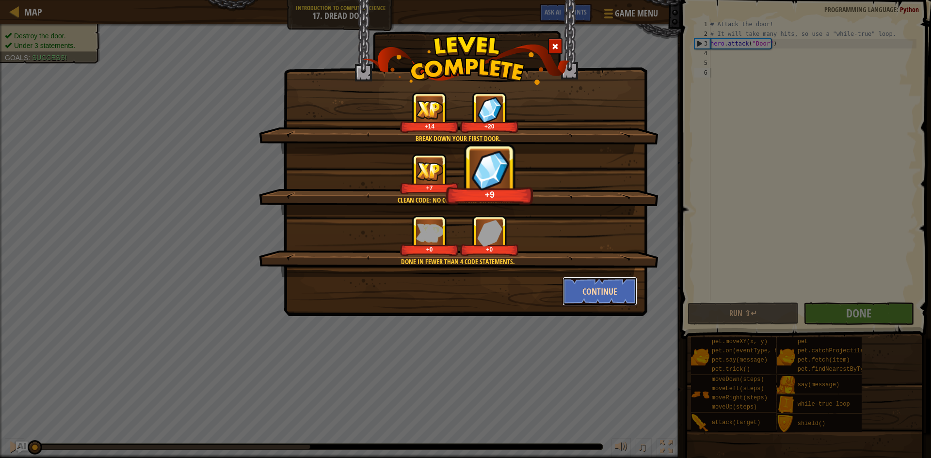
click at [603, 294] on button "Continue" at bounding box center [600, 291] width 75 height 29
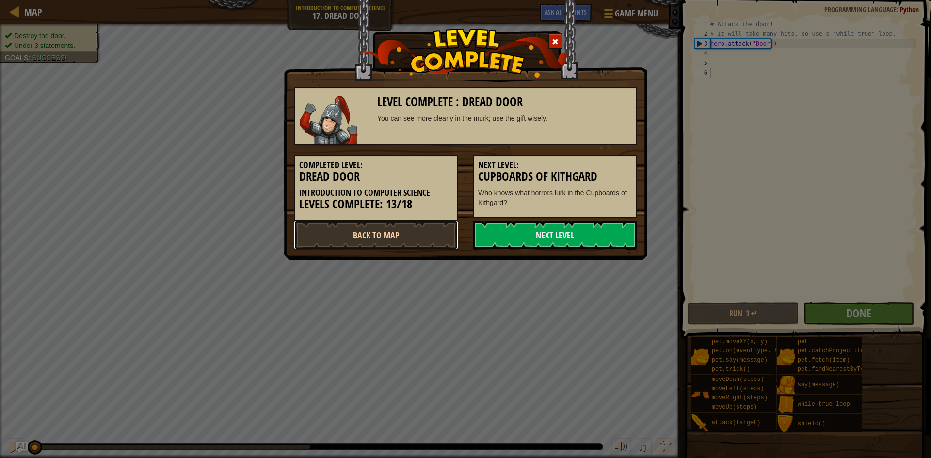
click at [392, 234] on link "Back to Map" at bounding box center [376, 235] width 164 height 29
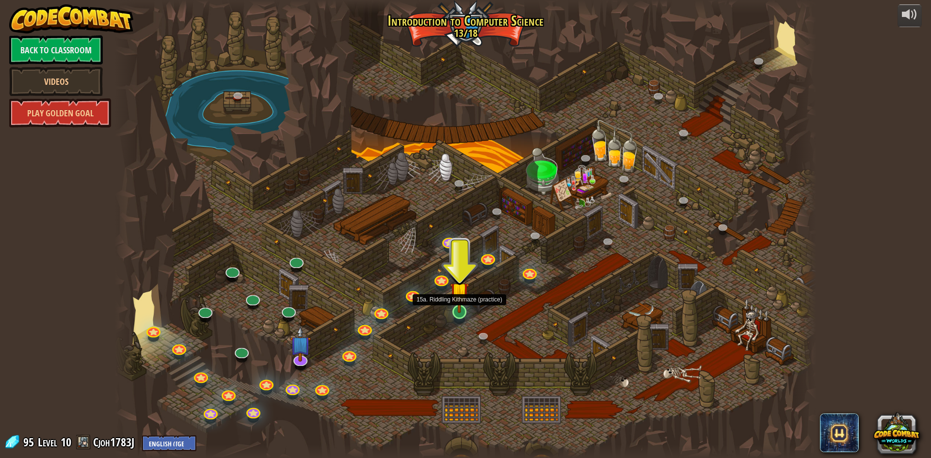
click at [459, 307] on img at bounding box center [459, 291] width 19 height 43
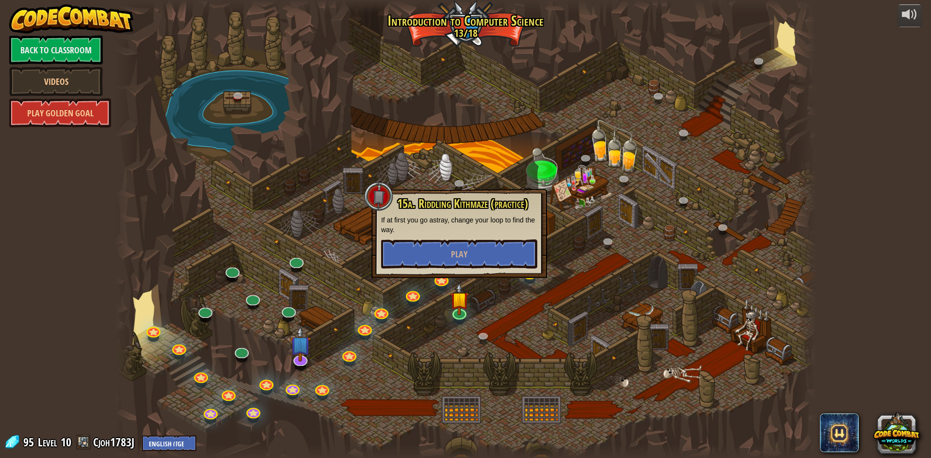
drag, startPoint x: 455, startPoint y: 274, endPoint x: 451, endPoint y: 242, distance: 31.3
click at [455, 261] on div "25. Kithgard Gates (Locked) Escape the Kithgard dungeons, and don't let the gua…" at bounding box center [465, 229] width 701 height 458
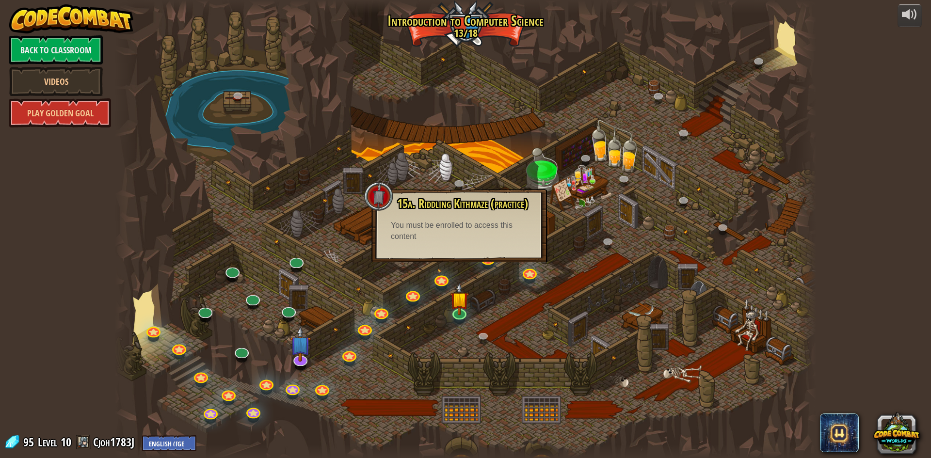
click at [497, 307] on div at bounding box center [465, 229] width 701 height 458
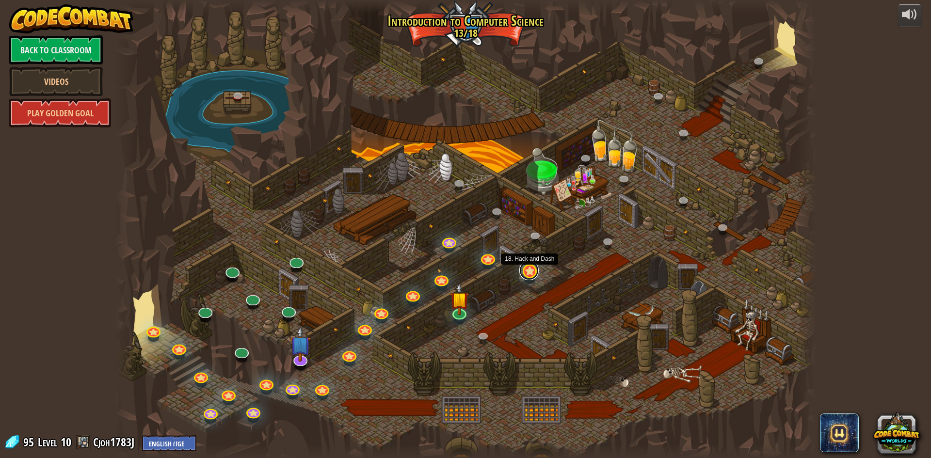
click at [523, 276] on link at bounding box center [528, 270] width 19 height 19
click at [0, 0] on div "18. Hack and Dash Escape the Dungeon Sprite with the help of a speed potion. Pl…" at bounding box center [0, 0] width 0 height 0
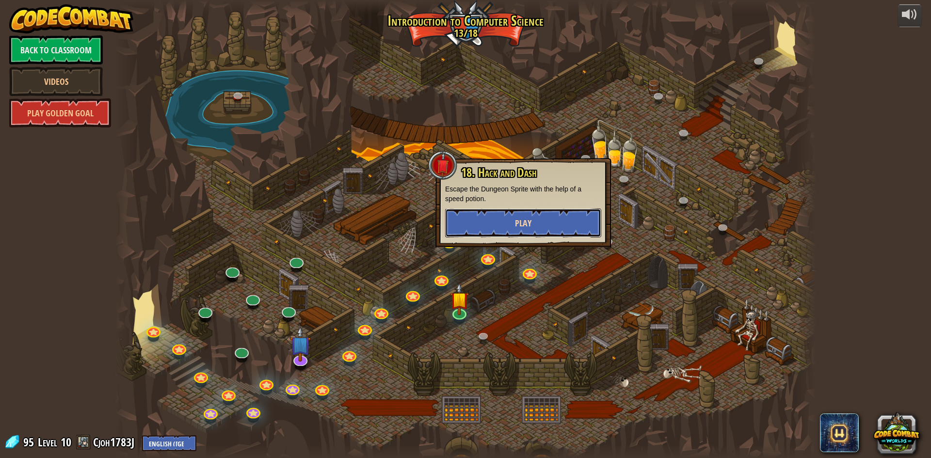
click at [516, 223] on span "Play" at bounding box center [523, 223] width 16 height 12
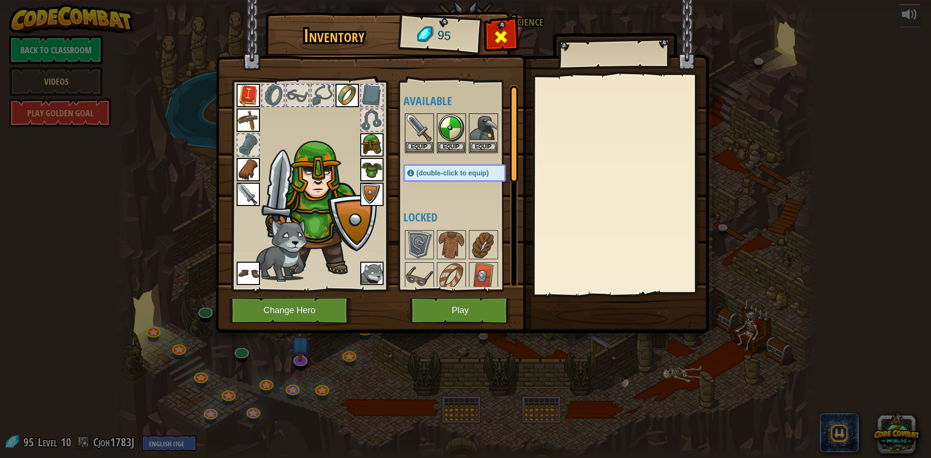
click at [509, 32] on div at bounding box center [501, 39] width 31 height 31
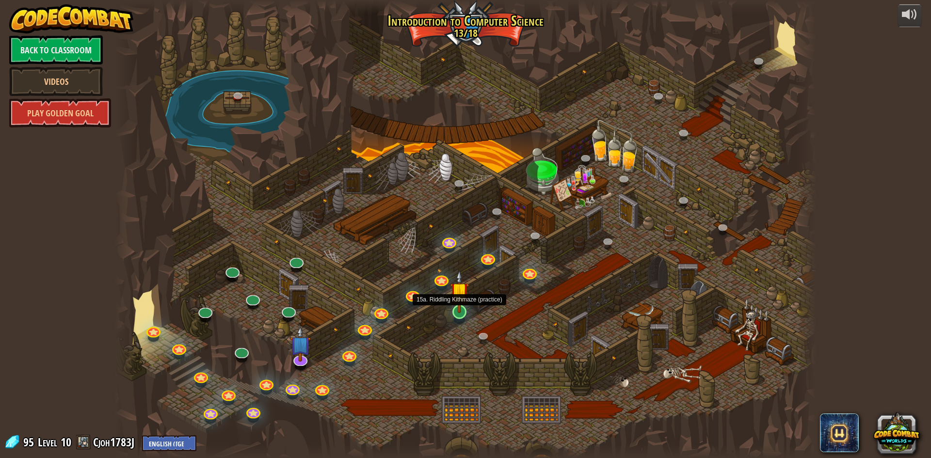
click at [463, 309] on img at bounding box center [459, 291] width 19 height 43
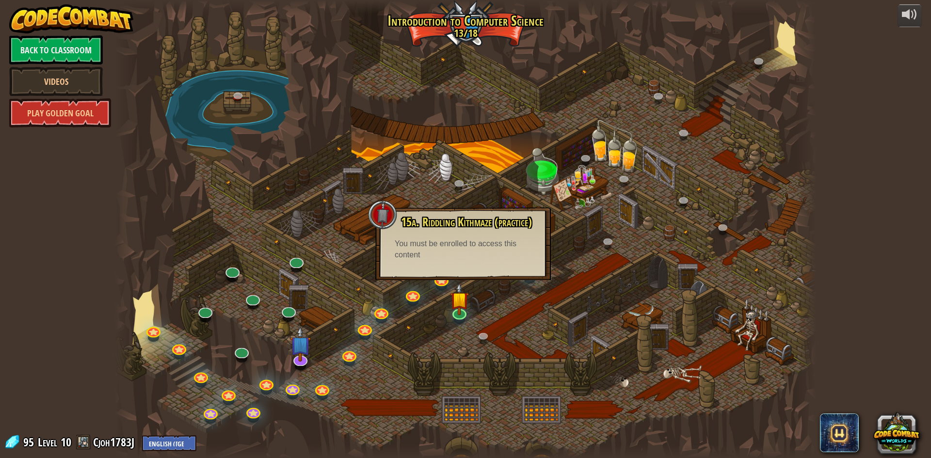
click at [478, 284] on div at bounding box center [465, 229] width 701 height 458
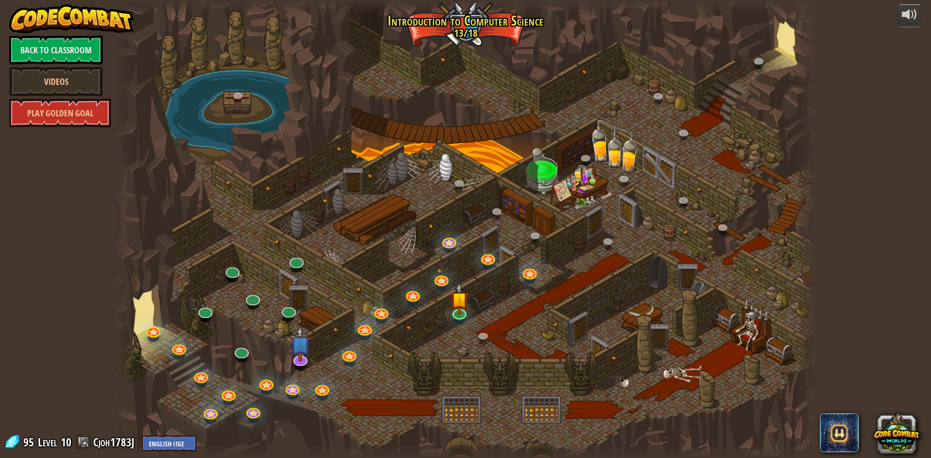
click at [447, 265] on div at bounding box center [465, 229] width 701 height 458
click at [452, 312] on img at bounding box center [459, 291] width 19 height 43
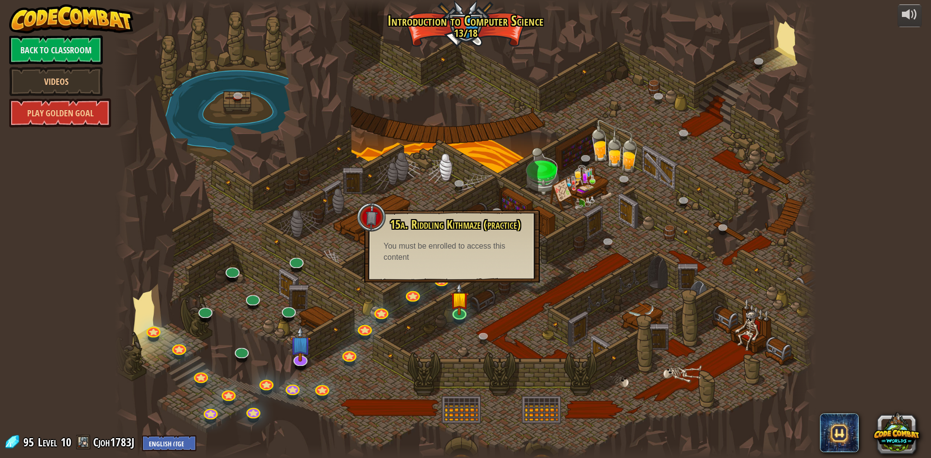
click at [538, 302] on div at bounding box center [465, 229] width 701 height 458
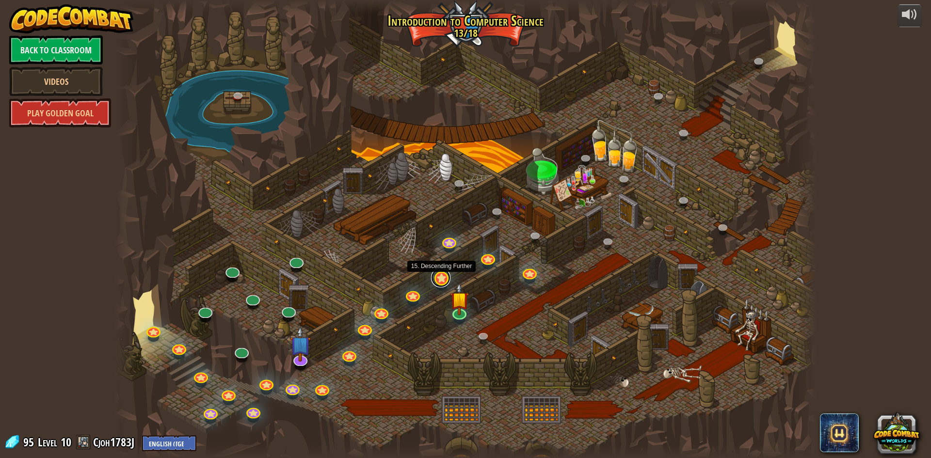
click at [437, 280] on link at bounding box center [440, 277] width 19 height 19
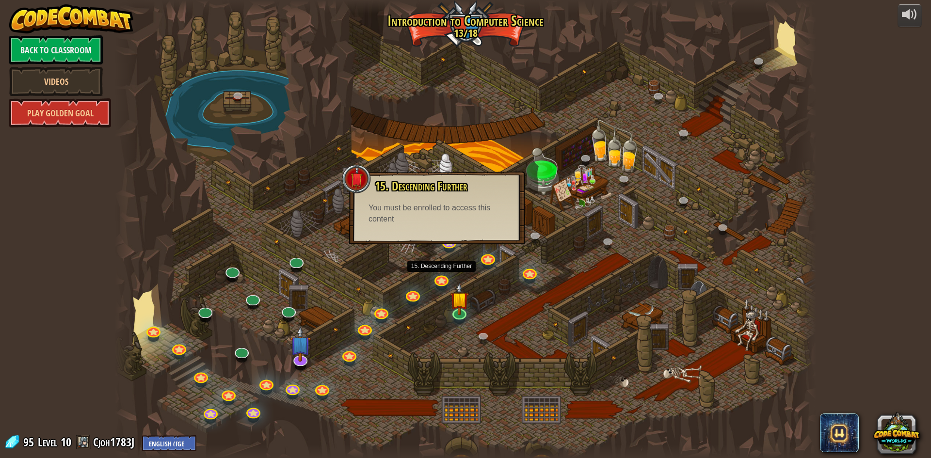
click at [435, 234] on div "15. Descending Further Use a loop to navigate efficiently. You must be enrolled…" at bounding box center [437, 208] width 176 height 73
click at [518, 321] on div at bounding box center [465, 229] width 701 height 458
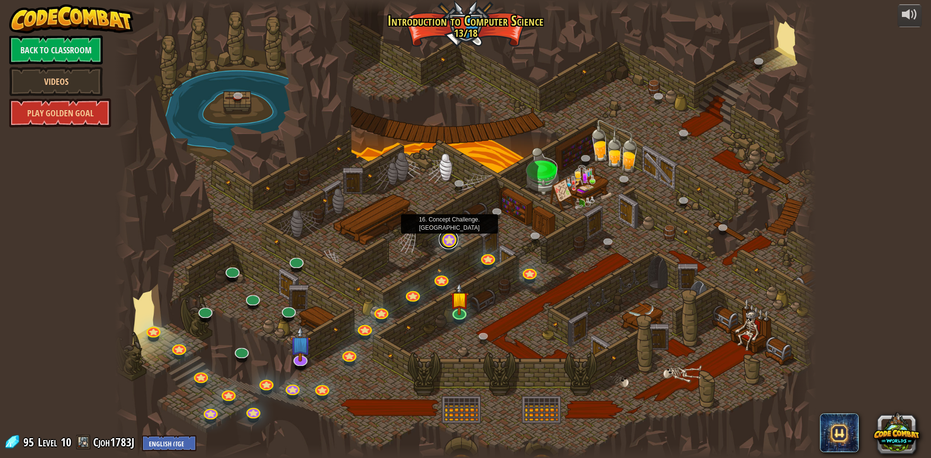
click at [456, 243] on link at bounding box center [448, 239] width 19 height 19
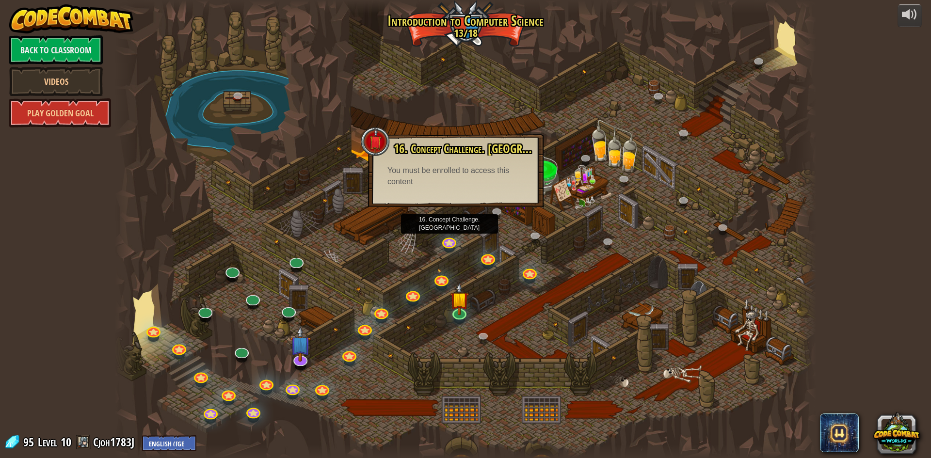
click at [503, 303] on div at bounding box center [465, 229] width 701 height 458
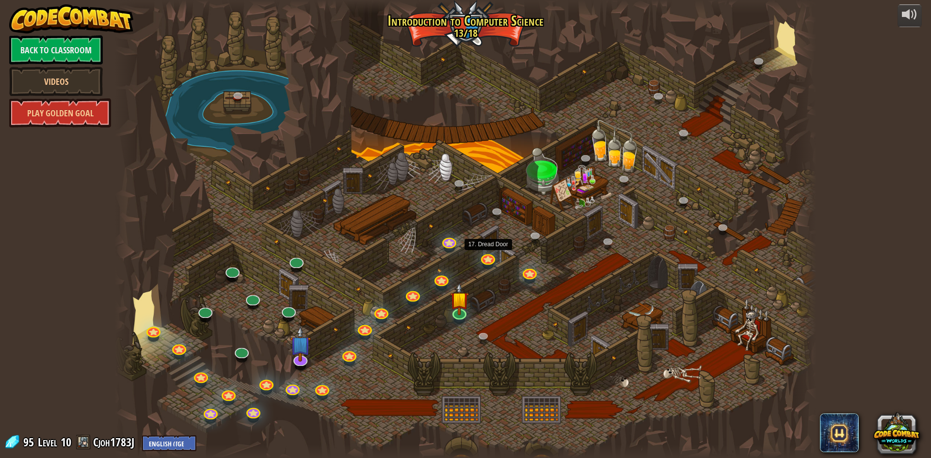
click at [469, 256] on div at bounding box center [465, 229] width 701 height 458
click at [482, 256] on link at bounding box center [487, 255] width 19 height 19
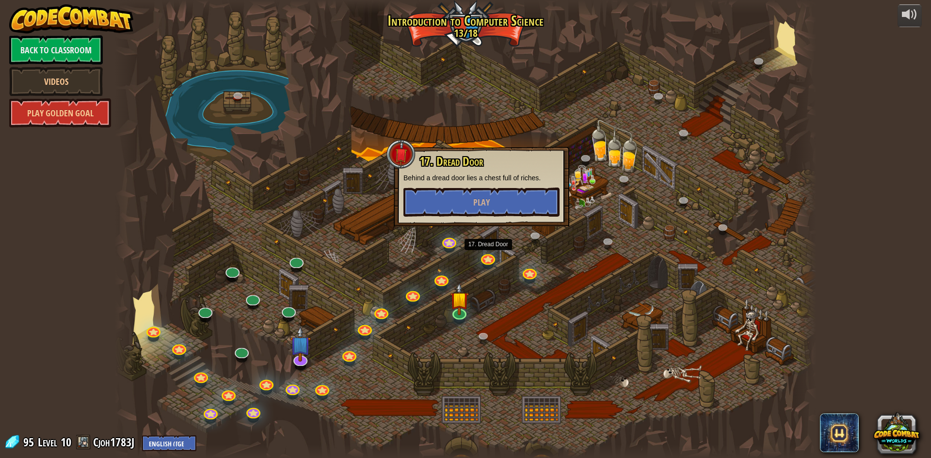
click at [487, 227] on div at bounding box center [465, 229] width 701 height 458
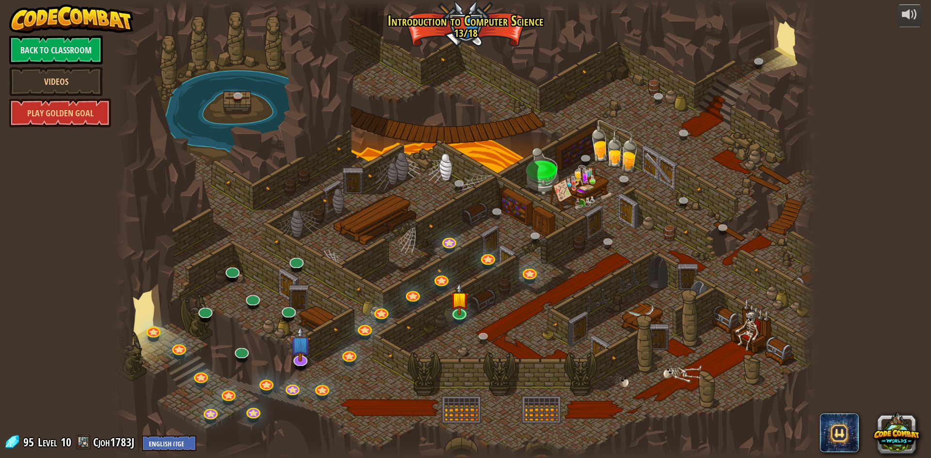
click at [494, 297] on div at bounding box center [465, 229] width 701 height 458
click at [345, 292] on div at bounding box center [465, 229] width 701 height 458
click at [349, 355] on link at bounding box center [348, 352] width 19 height 19
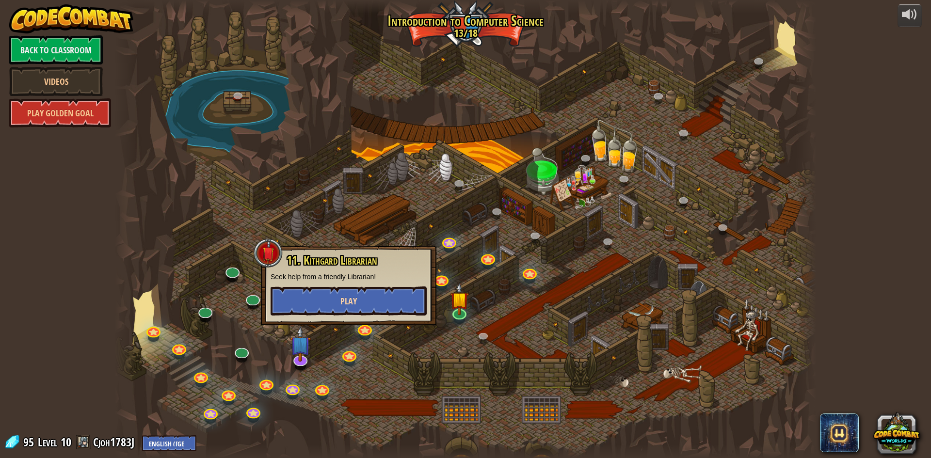
click at [350, 288] on div "11. Kithgard Librarian Seek help from a friendly Librarian! Play" at bounding box center [349, 285] width 156 height 62
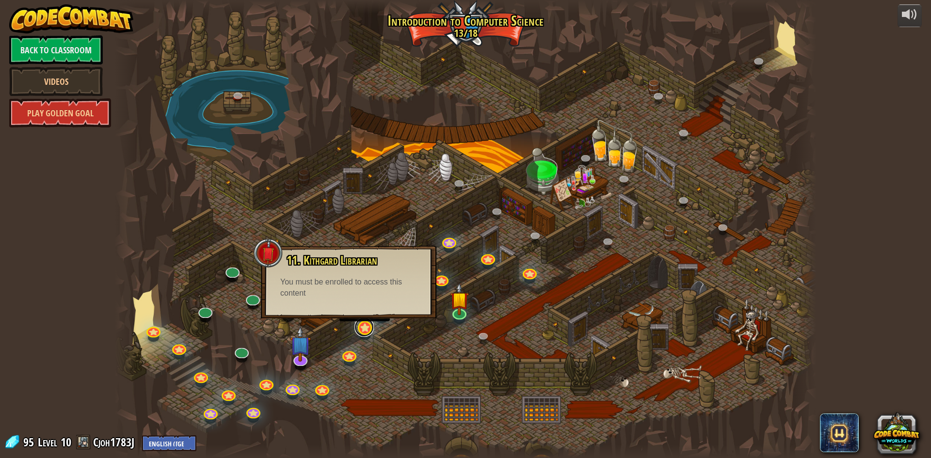
click at [361, 332] on link at bounding box center [364, 327] width 19 height 19
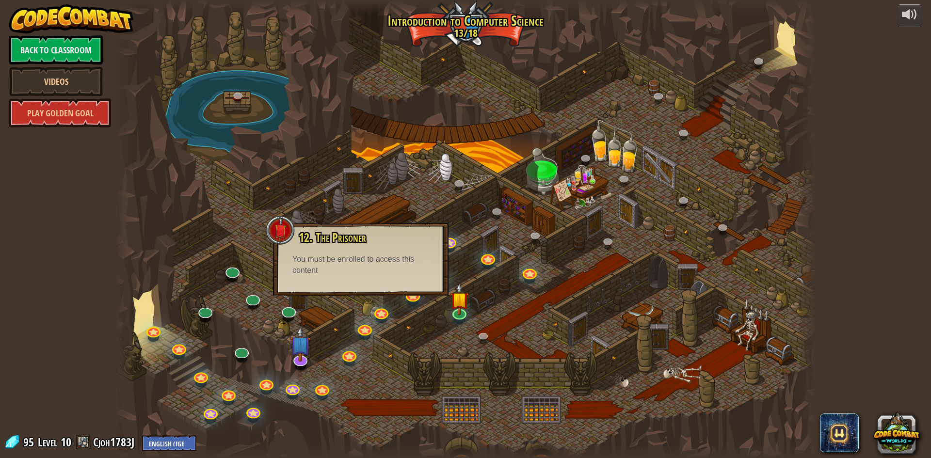
click at [353, 290] on div "12. The Prisoner Free the prisoner and you'll gain an ally. You must be enrolle…" at bounding box center [361, 259] width 176 height 73
click at [383, 315] on link at bounding box center [380, 310] width 19 height 19
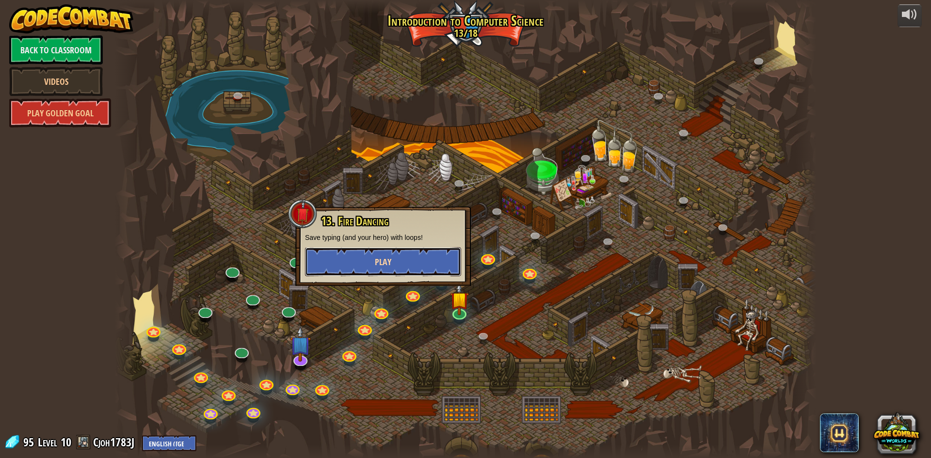
click at [377, 274] on button "Play" at bounding box center [383, 261] width 156 height 29
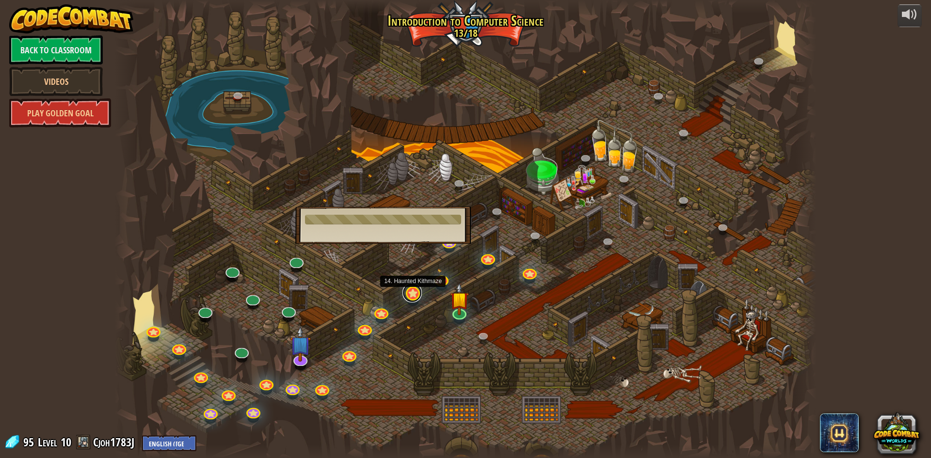
click at [410, 299] on link at bounding box center [412, 292] width 19 height 19
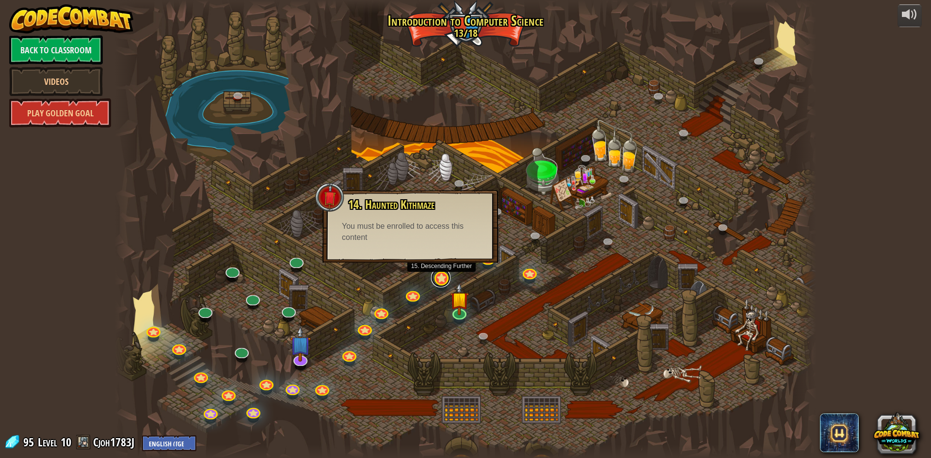
click at [445, 279] on link at bounding box center [440, 277] width 19 height 19
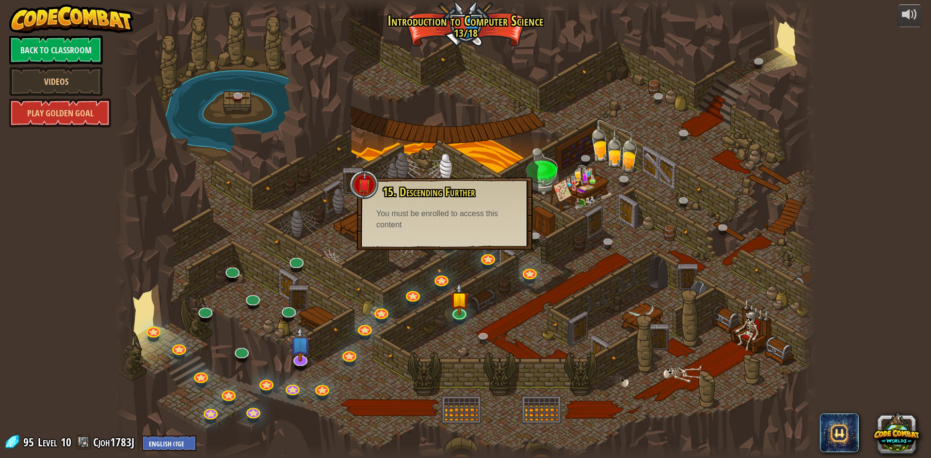
drag, startPoint x: 436, startPoint y: 256, endPoint x: 428, endPoint y: 238, distance: 19.5
click at [435, 246] on div "25. Kithgard Gates (Locked) Escape the Kithgard dungeons, and don't let the gua…" at bounding box center [465, 229] width 701 height 458
click at [492, 258] on link at bounding box center [487, 255] width 19 height 19
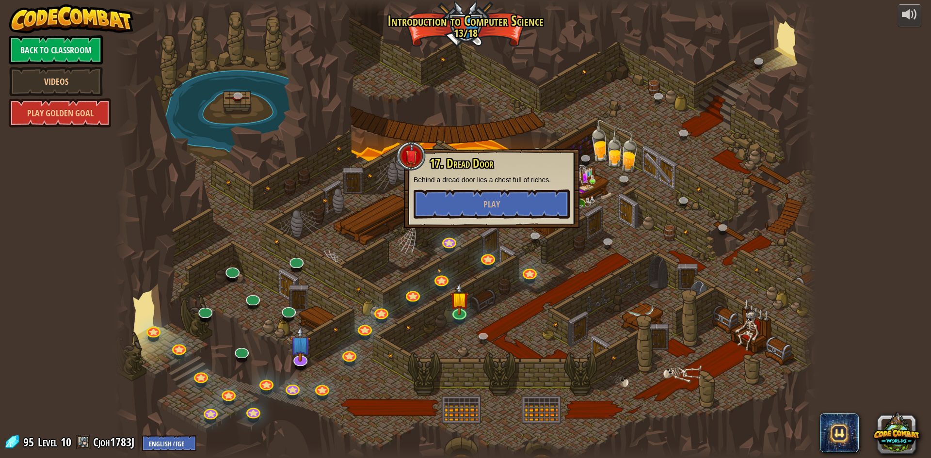
drag, startPoint x: 468, startPoint y: 235, endPoint x: 462, endPoint y: 205, distance: 30.1
click at [468, 228] on div at bounding box center [465, 229] width 701 height 458
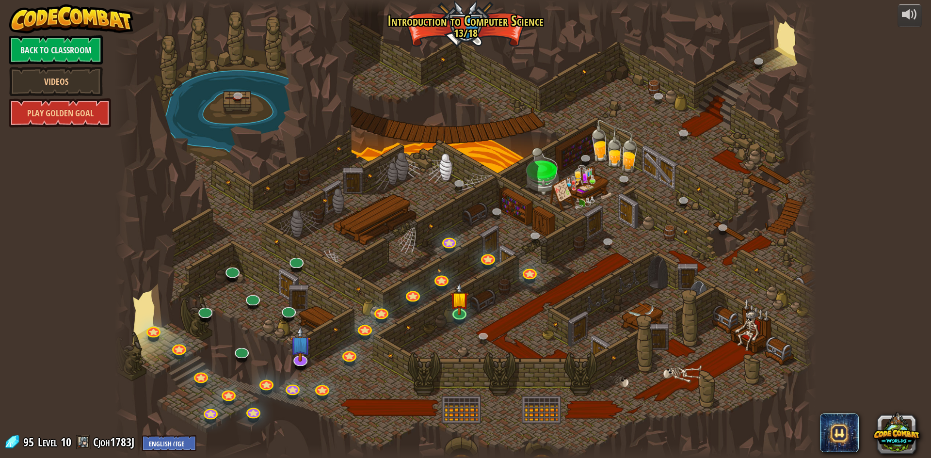
click at [462, 203] on div at bounding box center [465, 229] width 701 height 458
drag, startPoint x: 474, startPoint y: 245, endPoint x: 482, endPoint y: 248, distance: 8.7
click at [473, 245] on div at bounding box center [465, 229] width 701 height 458
click at [450, 244] on link at bounding box center [448, 239] width 19 height 19
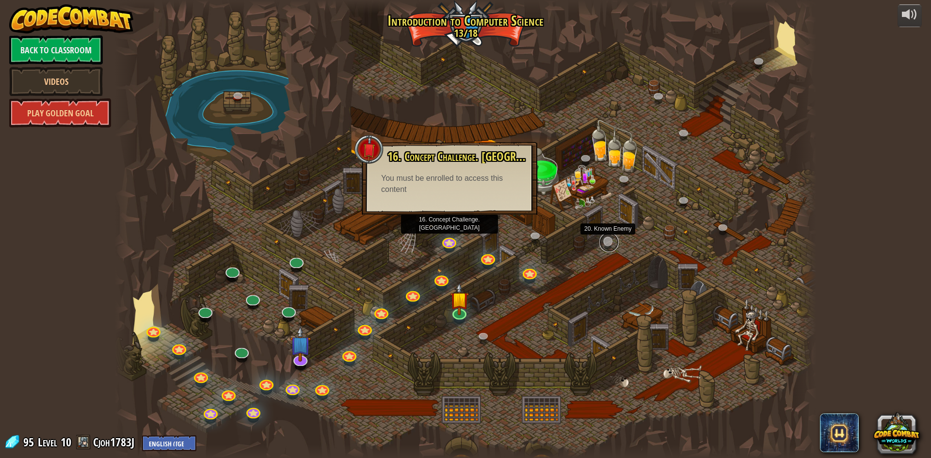
click at [607, 238] on link at bounding box center [608, 242] width 19 height 19
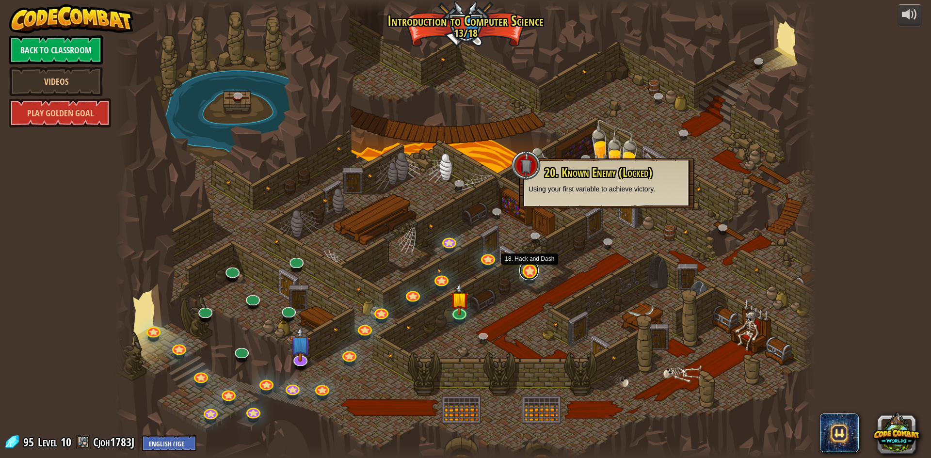
click at [532, 276] on link at bounding box center [528, 270] width 19 height 19
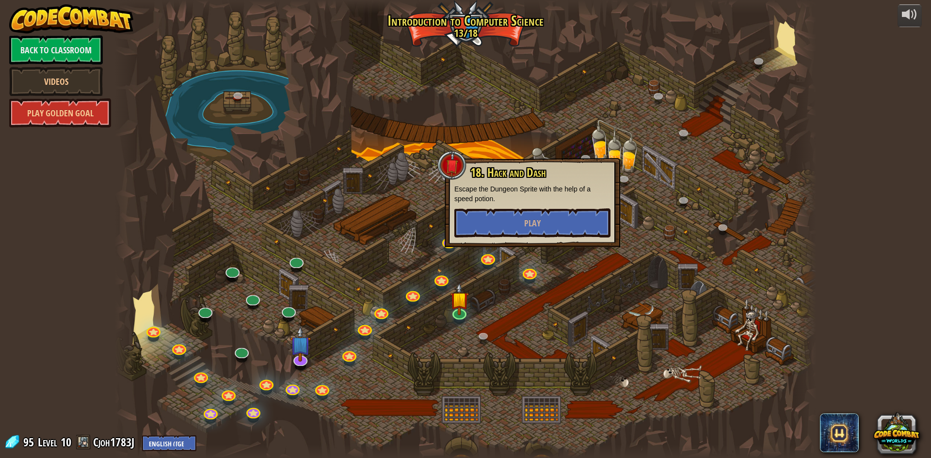
click at [516, 313] on div at bounding box center [465, 229] width 701 height 458
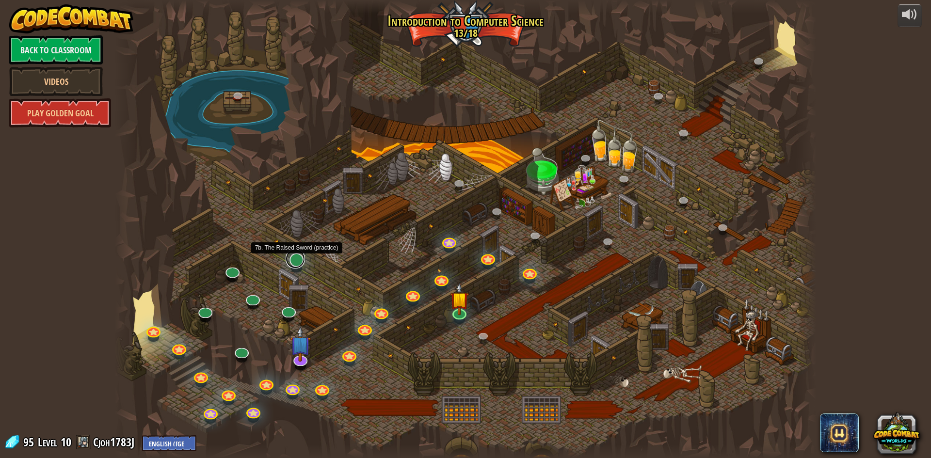
click at [300, 262] on link at bounding box center [295, 258] width 19 height 19
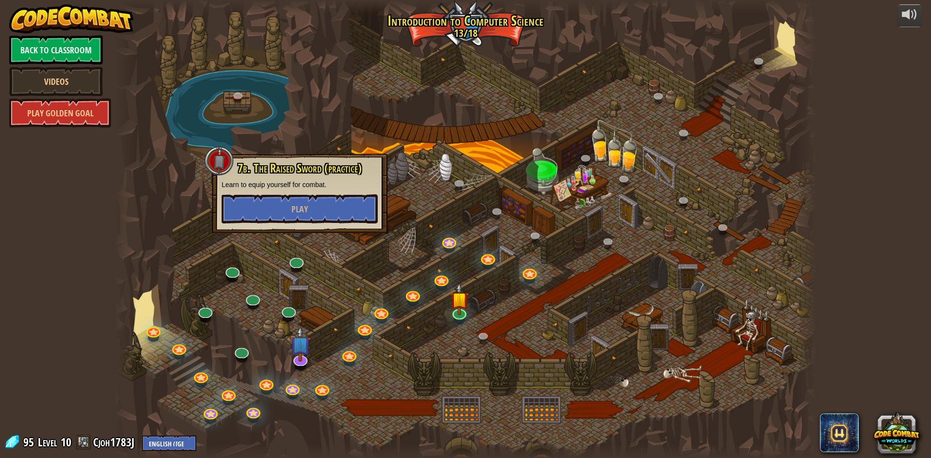
click at [271, 244] on div at bounding box center [465, 229] width 701 height 458
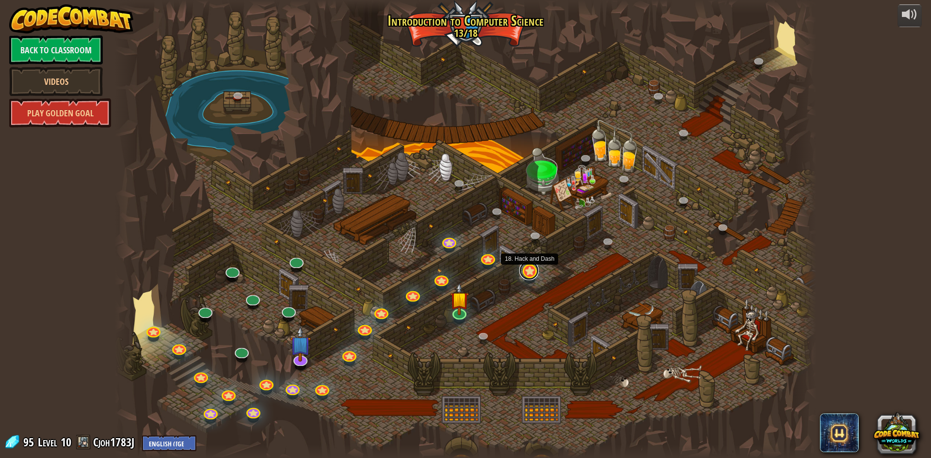
click at [534, 271] on link at bounding box center [528, 270] width 19 height 19
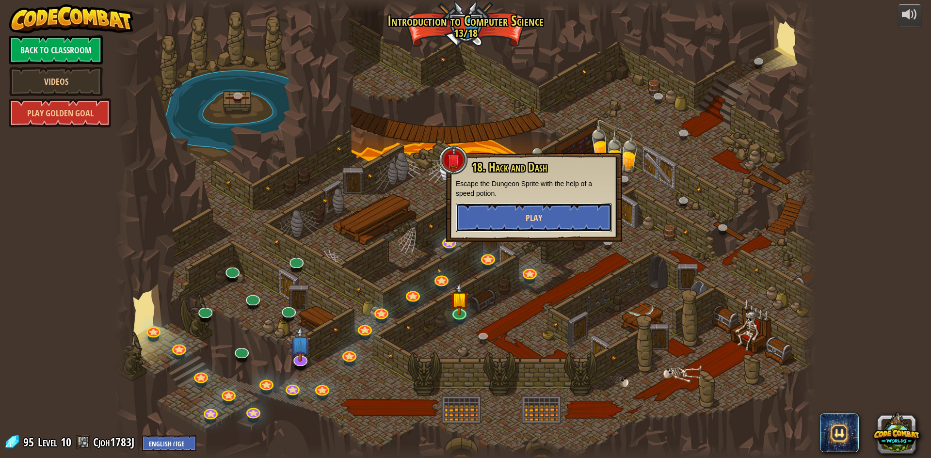
click at [565, 223] on button "Play" at bounding box center [534, 217] width 156 height 29
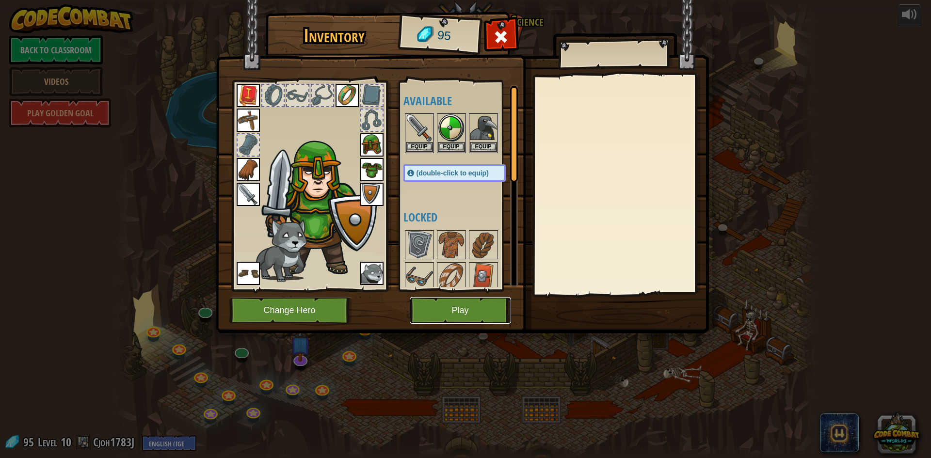
click at [457, 318] on button "Play" at bounding box center [460, 310] width 101 height 27
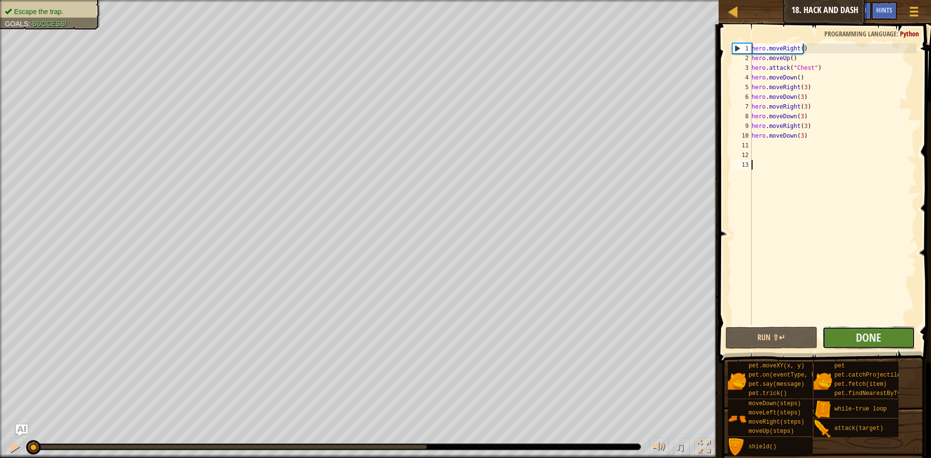
click at [884, 339] on button "Done" at bounding box center [869, 338] width 93 height 22
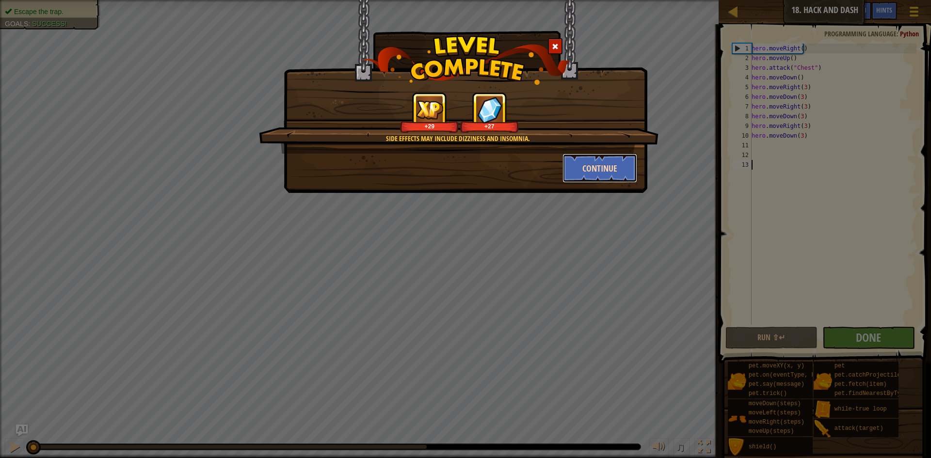
click at [607, 160] on button "Continue" at bounding box center [600, 168] width 75 height 29
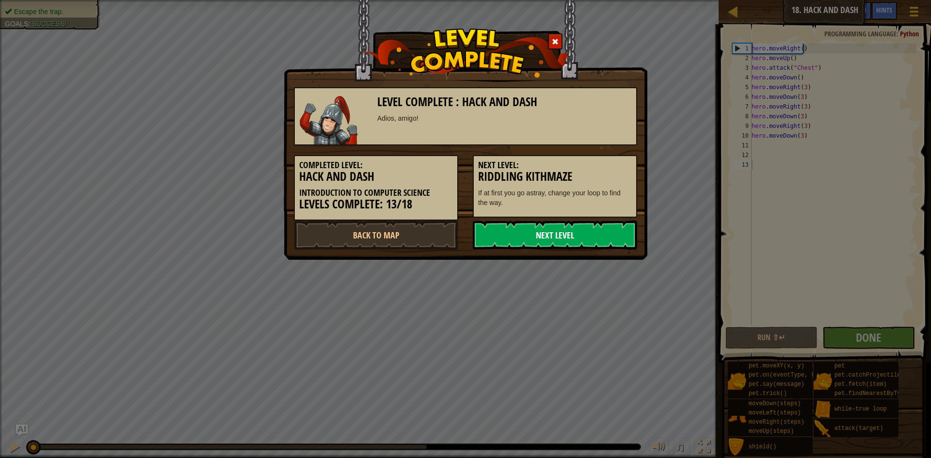
click at [516, 226] on link "Next Level" at bounding box center [555, 235] width 164 height 29
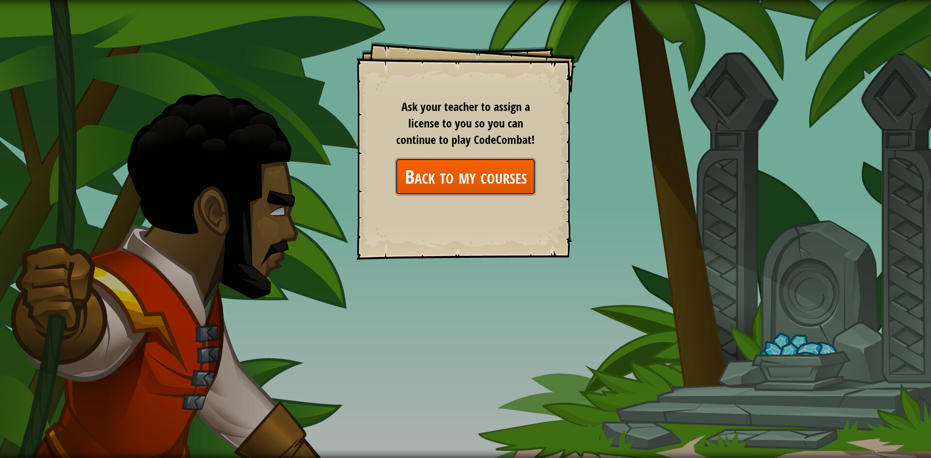
click at [475, 189] on link "Back to my courses" at bounding box center [465, 176] width 141 height 37
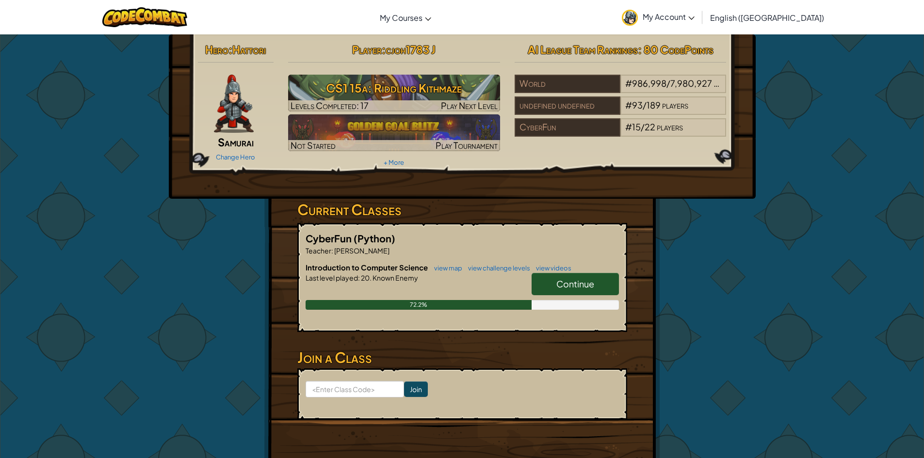
click at [578, 287] on span "Continue" at bounding box center [575, 283] width 38 height 11
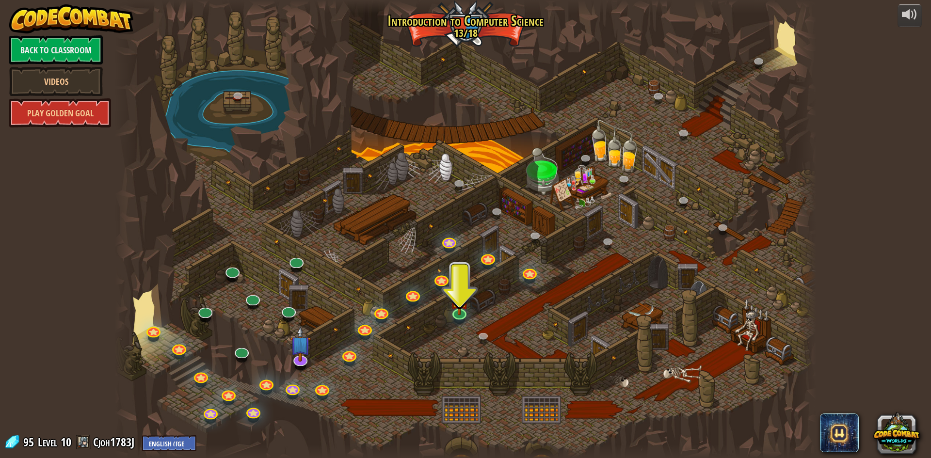
click at [466, 322] on div at bounding box center [465, 229] width 701 height 458
click at [237, 274] on link at bounding box center [231, 268] width 19 height 19
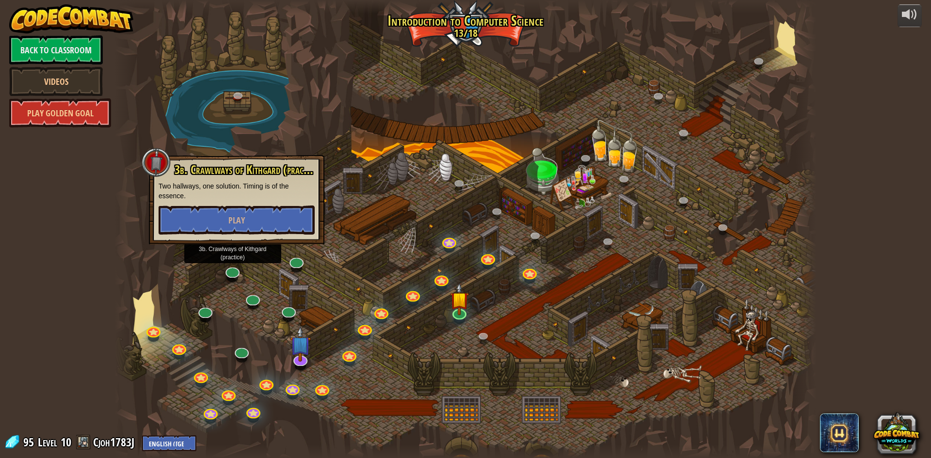
click at [286, 289] on div at bounding box center [465, 229] width 701 height 458
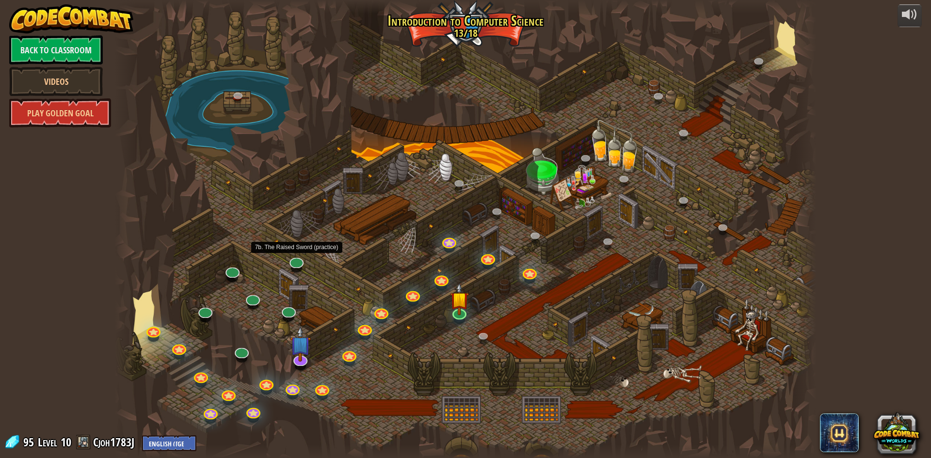
click at [303, 266] on div at bounding box center [465, 229] width 701 height 458
click at [300, 266] on div "25. Kithgard Gates (Locked) Escape the Kithgard dungeons, and don't let the gua…" at bounding box center [465, 229] width 701 height 458
click at [292, 258] on link at bounding box center [295, 258] width 19 height 19
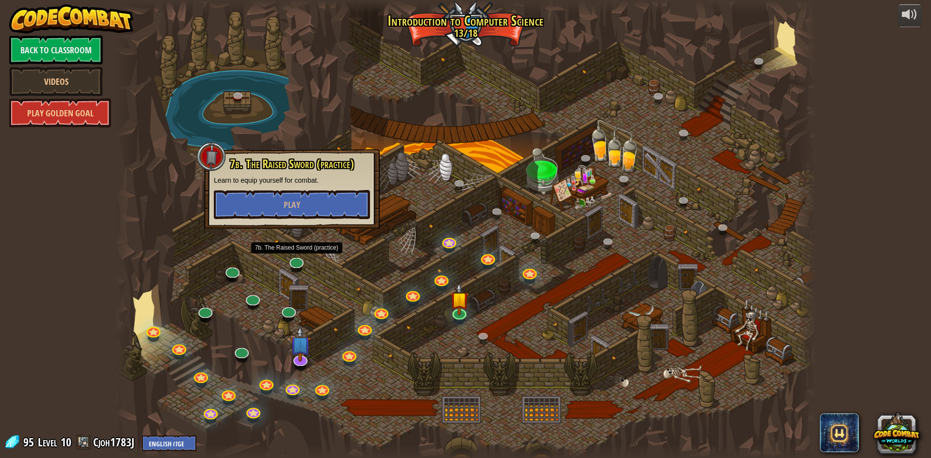
click at [470, 165] on div at bounding box center [465, 229] width 701 height 458
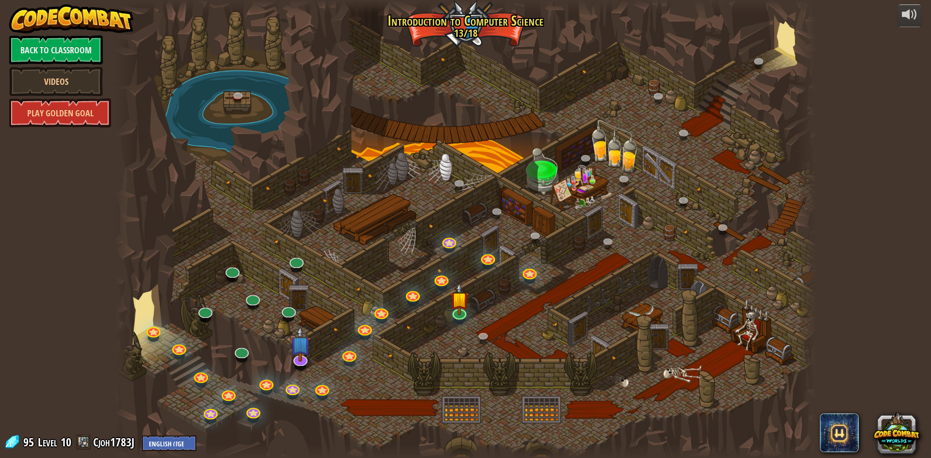
click at [432, 239] on div at bounding box center [465, 229] width 701 height 458
drag, startPoint x: 440, startPoint y: 225, endPoint x: 453, endPoint y: 278, distance: 55.0
click at [440, 225] on div at bounding box center [465, 229] width 701 height 458
click at [454, 309] on img at bounding box center [459, 291] width 19 height 43
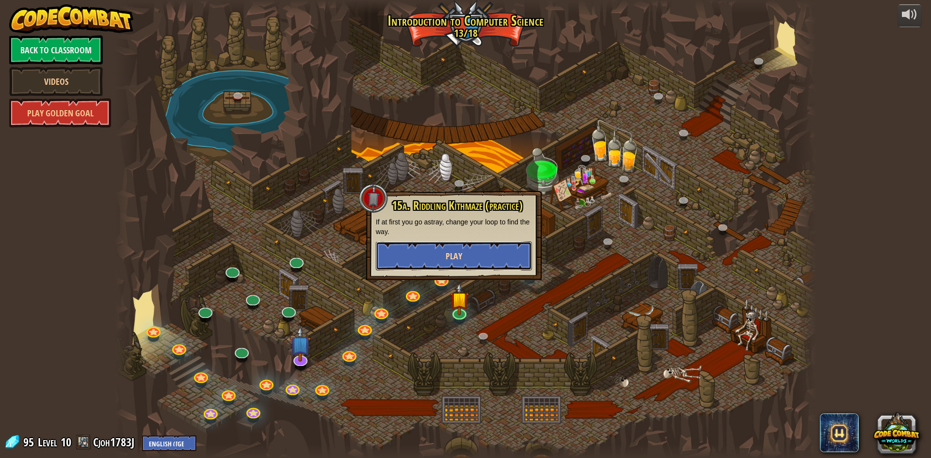
click at [449, 261] on span "Play" at bounding box center [454, 256] width 16 height 12
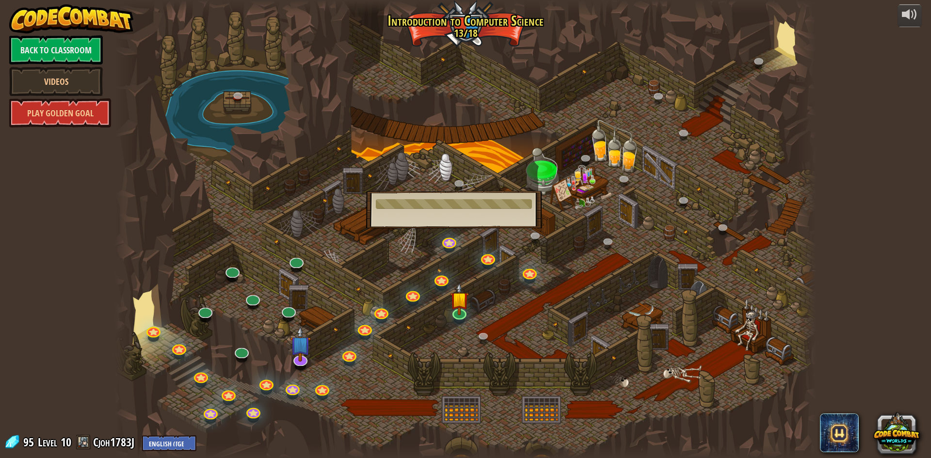
click at [160, 185] on div at bounding box center [465, 229] width 701 height 458
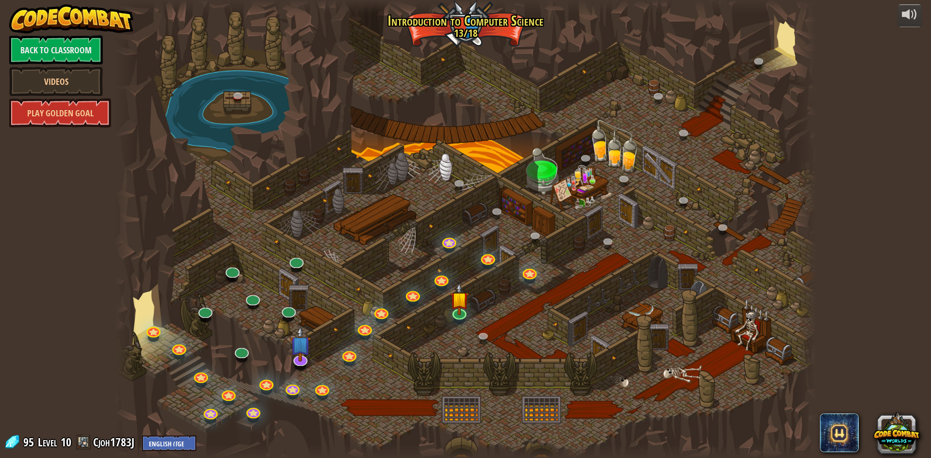
drag, startPoint x: 388, startPoint y: 197, endPoint x: 445, endPoint y: 255, distance: 81.6
click at [421, 234] on div at bounding box center [465, 229] width 701 height 458
drag, startPoint x: 452, startPoint y: 253, endPoint x: 449, endPoint y: 265, distance: 12.1
click at [452, 253] on div at bounding box center [465, 229] width 701 height 458
click at [461, 310] on img at bounding box center [459, 291] width 19 height 43
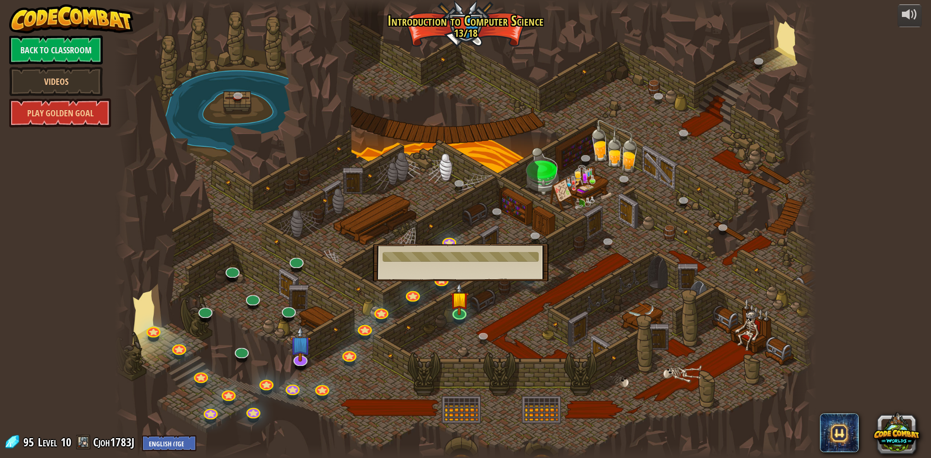
click at [476, 250] on div "15a. Riddling Kithmaze (practice) If at first you go astray, change your loop t…" at bounding box center [461, 262] width 176 height 37
drag, startPoint x: 526, startPoint y: 161, endPoint x: 535, endPoint y: 187, distance: 27.0
click at [527, 161] on div at bounding box center [465, 229] width 701 height 458
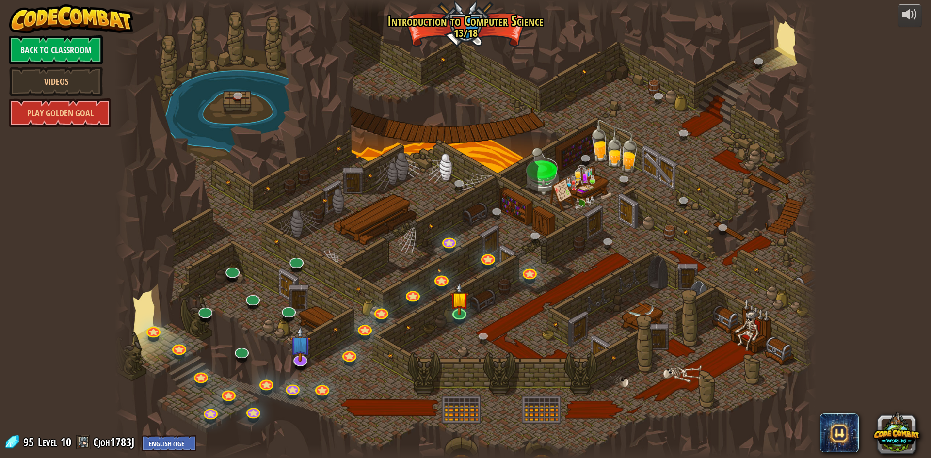
click at [537, 206] on div at bounding box center [465, 229] width 701 height 458
drag, startPoint x: 505, startPoint y: 232, endPoint x: 499, endPoint y: 242, distance: 11.6
click at [500, 241] on div at bounding box center [465, 229] width 701 height 458
click at [489, 262] on div "25. Kithgard Gates (Locked) Escape the Kithgard dungeons, and don't let the gua…" at bounding box center [465, 229] width 701 height 458
click at [489, 262] on link at bounding box center [487, 255] width 19 height 19
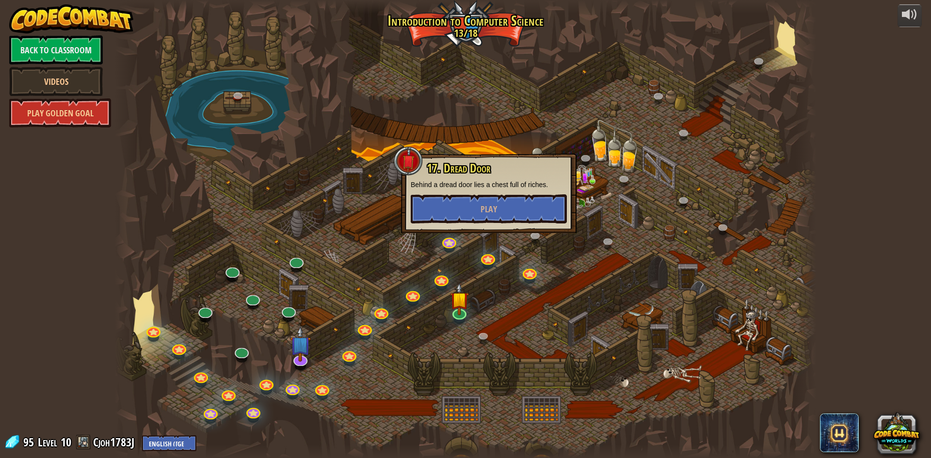
click at [524, 285] on div at bounding box center [465, 229] width 701 height 458
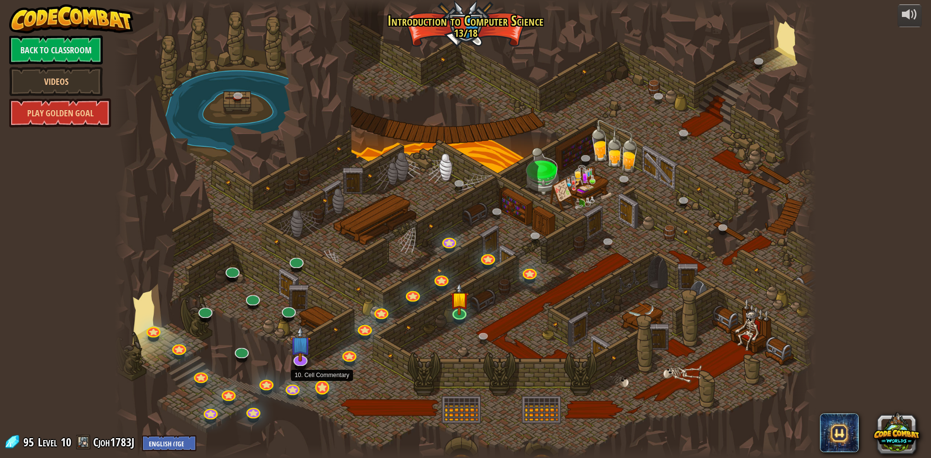
click at [320, 396] on div "25. Kithgard Gates (Locked) Escape the Kithgard dungeons, and don't let the gua…" at bounding box center [465, 229] width 701 height 458
click at [322, 381] on link at bounding box center [321, 386] width 19 height 19
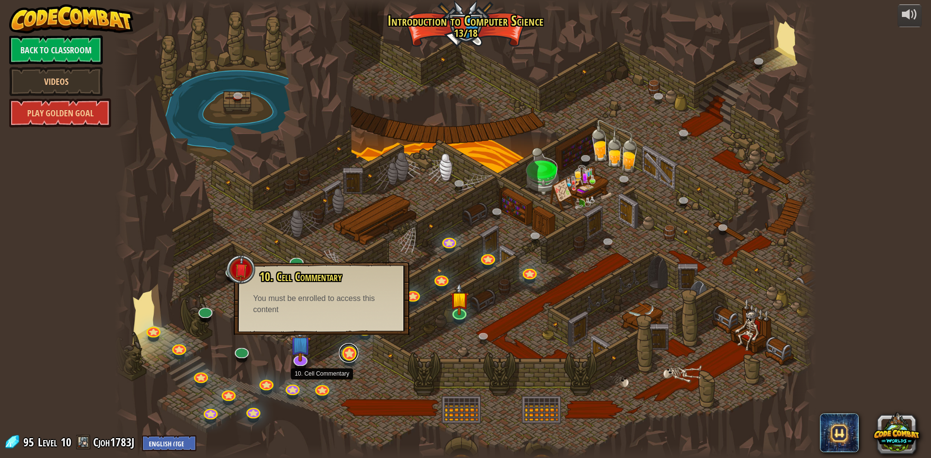
click at [352, 362] on link at bounding box center [348, 352] width 19 height 19
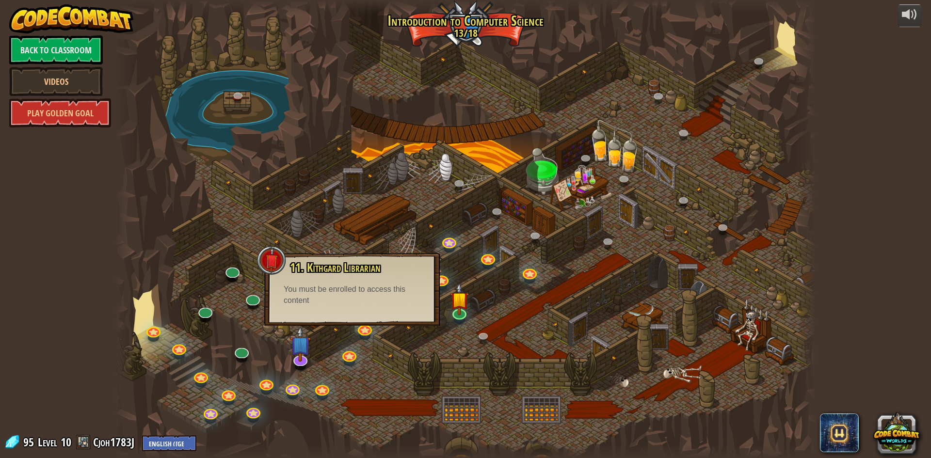
click at [340, 307] on div "11. Kithgard Librarian Seek help from a friendly Librarian! You must be enrolle…" at bounding box center [352, 289] width 176 height 73
drag, startPoint x: 361, startPoint y: 331, endPoint x: 354, endPoint y: 302, distance: 30.0
click at [361, 330] on link at bounding box center [364, 327] width 19 height 19
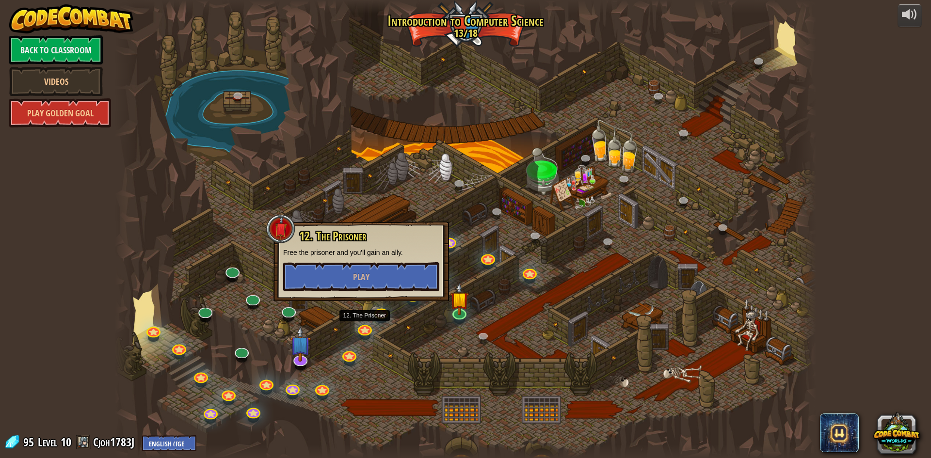
drag, startPoint x: 345, startPoint y: 277, endPoint x: 344, endPoint y: 293, distance: 16.5
click at [344, 290] on div "12. The Prisoner Free the prisoner and you'll gain an ally. Play" at bounding box center [362, 262] width 176 height 80
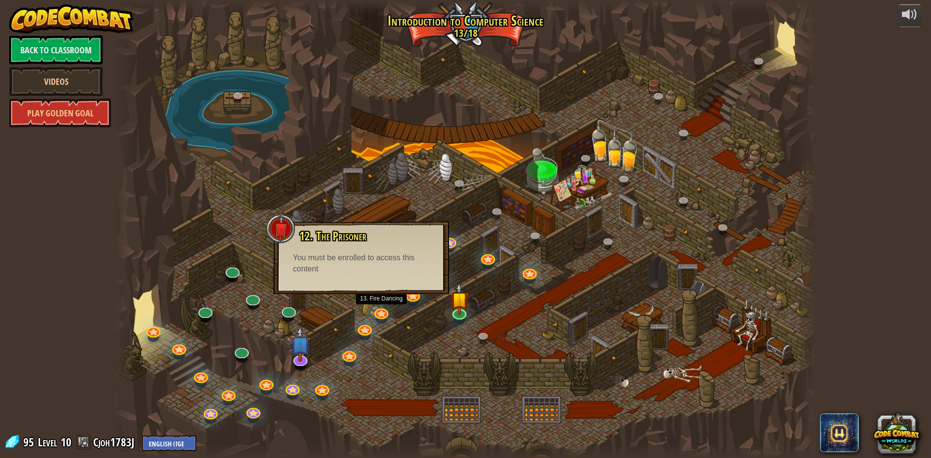
drag, startPoint x: 344, startPoint y: 241, endPoint x: 358, endPoint y: 241, distance: 14.1
click at [354, 241] on span "12. The Prisoner" at bounding box center [332, 236] width 67 height 16
click at [377, 312] on link at bounding box center [380, 310] width 19 height 19
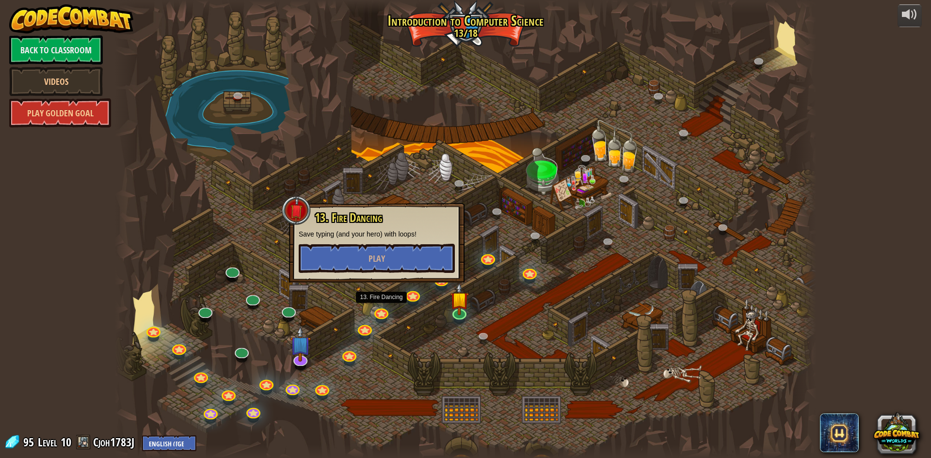
click at [362, 280] on div "25. Kithgard Gates (Locked) Escape the Kithgard dungeons, and don't let the gua…" at bounding box center [465, 229] width 701 height 458
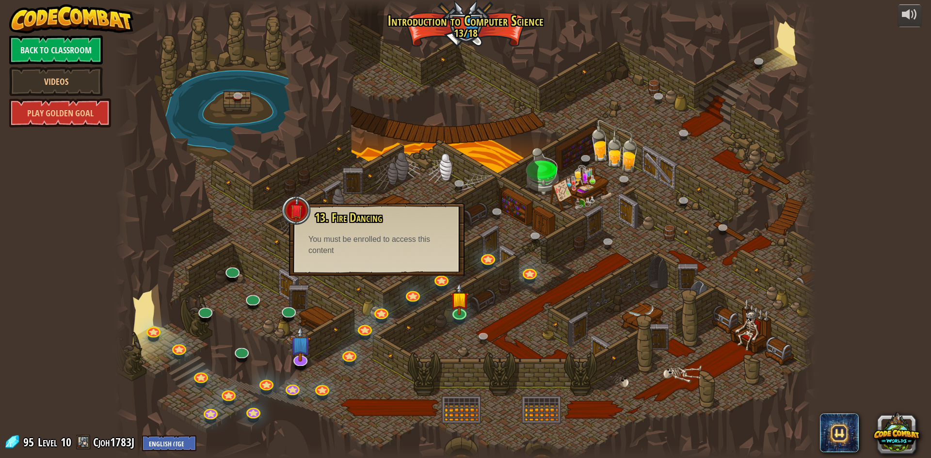
click at [382, 237] on div "You must be enrolled to access this content" at bounding box center [376, 245] width 137 height 22
click at [414, 294] on link at bounding box center [412, 292] width 19 height 19
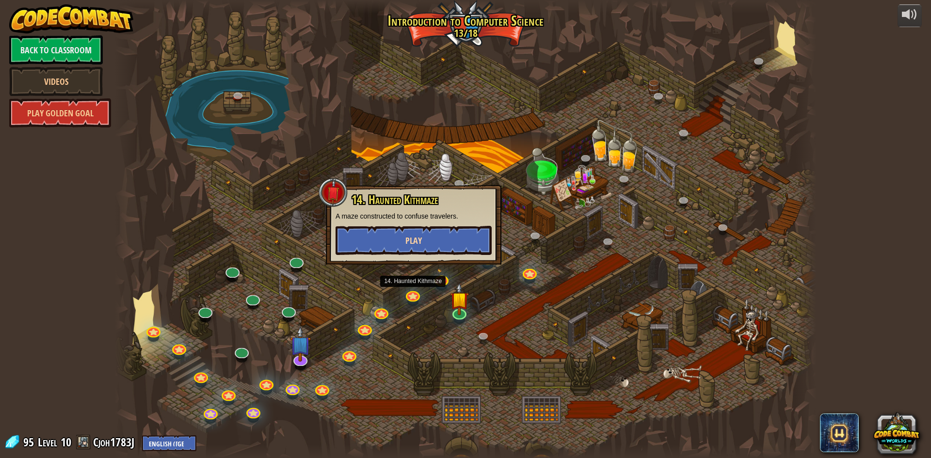
click at [409, 252] on div "14. Haunted Kithmaze A maze constructed to confuse travelers. Play" at bounding box center [414, 225] width 176 height 80
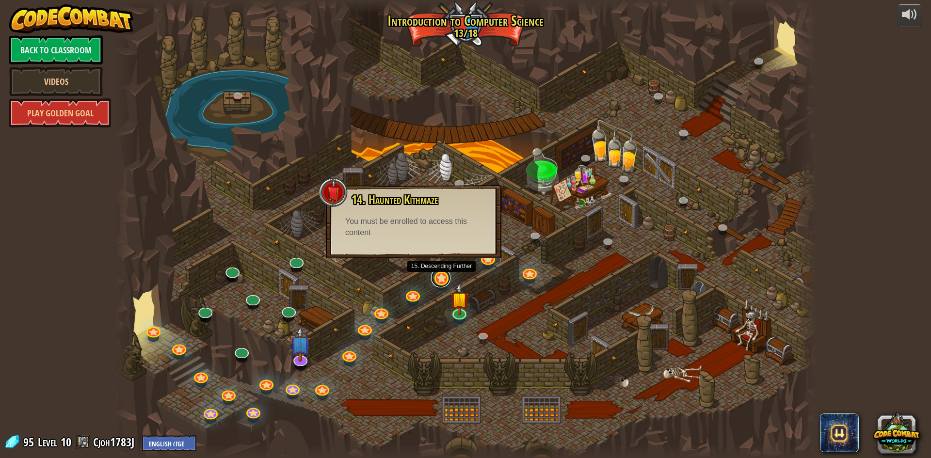
click at [437, 274] on link at bounding box center [440, 277] width 19 height 19
drag, startPoint x: 410, startPoint y: 221, endPoint x: 411, endPoint y: 232, distance: 11.2
click at [0, 0] on button "Play" at bounding box center [0, 0] width 0 height 0
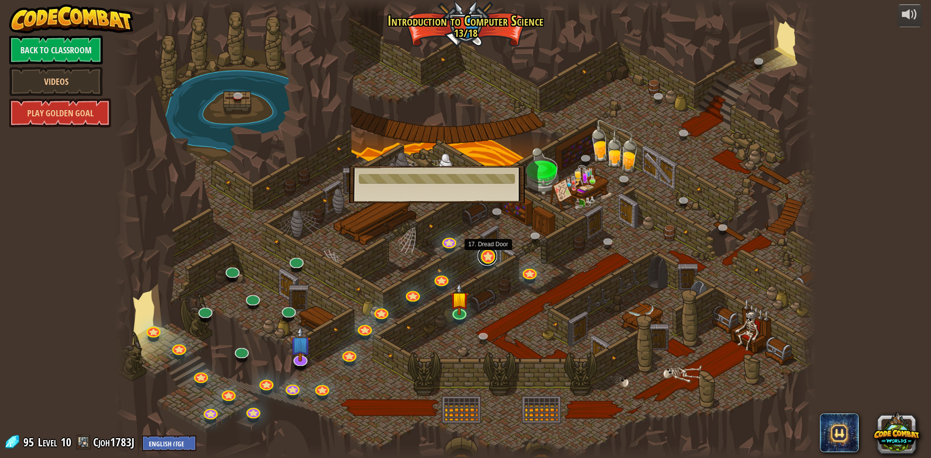
click at [481, 258] on link at bounding box center [487, 255] width 19 height 19
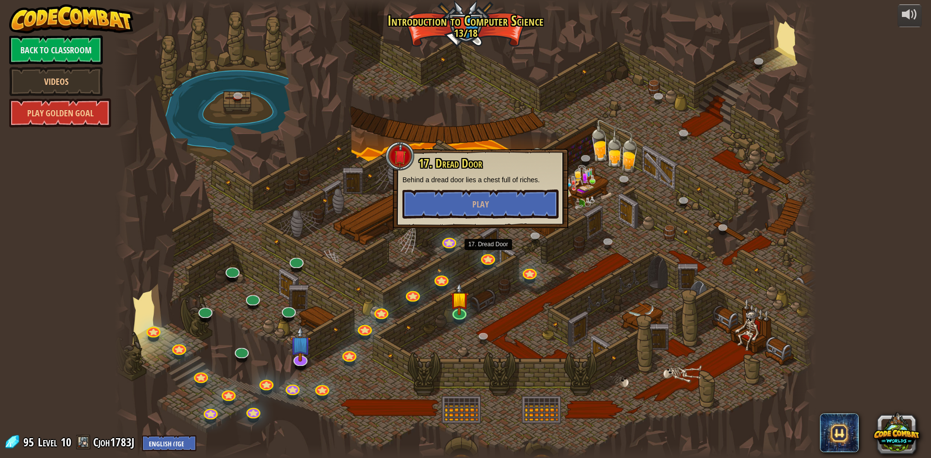
click at [467, 224] on div "17. Dread Door Behind a dread door lies a chest full of riches. Play" at bounding box center [481, 189] width 176 height 80
click at [456, 308] on img at bounding box center [459, 291] width 19 height 43
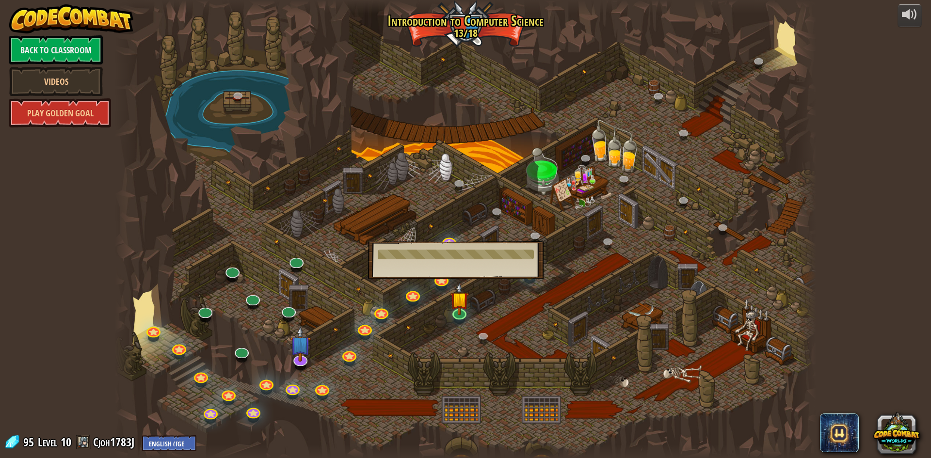
click at [448, 274] on div "15a. Riddling Kithmaze (practice) If at first you go astray, change your loop t…" at bounding box center [456, 260] width 176 height 37
click at [447, 281] on link at bounding box center [440, 277] width 19 height 19
